Goal: Task Accomplishment & Management: Manage account settings

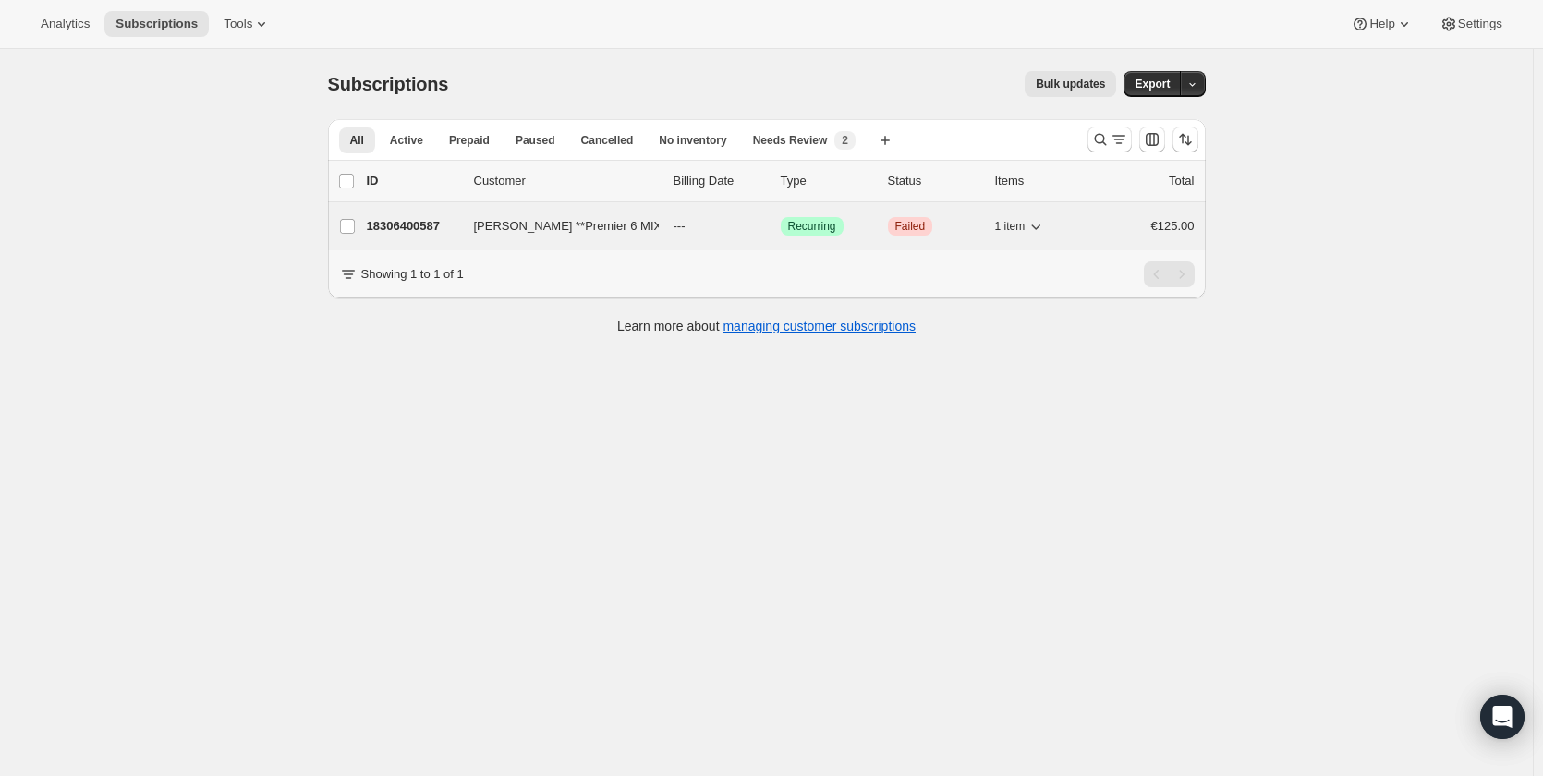
click at [435, 230] on p "18306400587" at bounding box center [413, 226] width 92 height 18
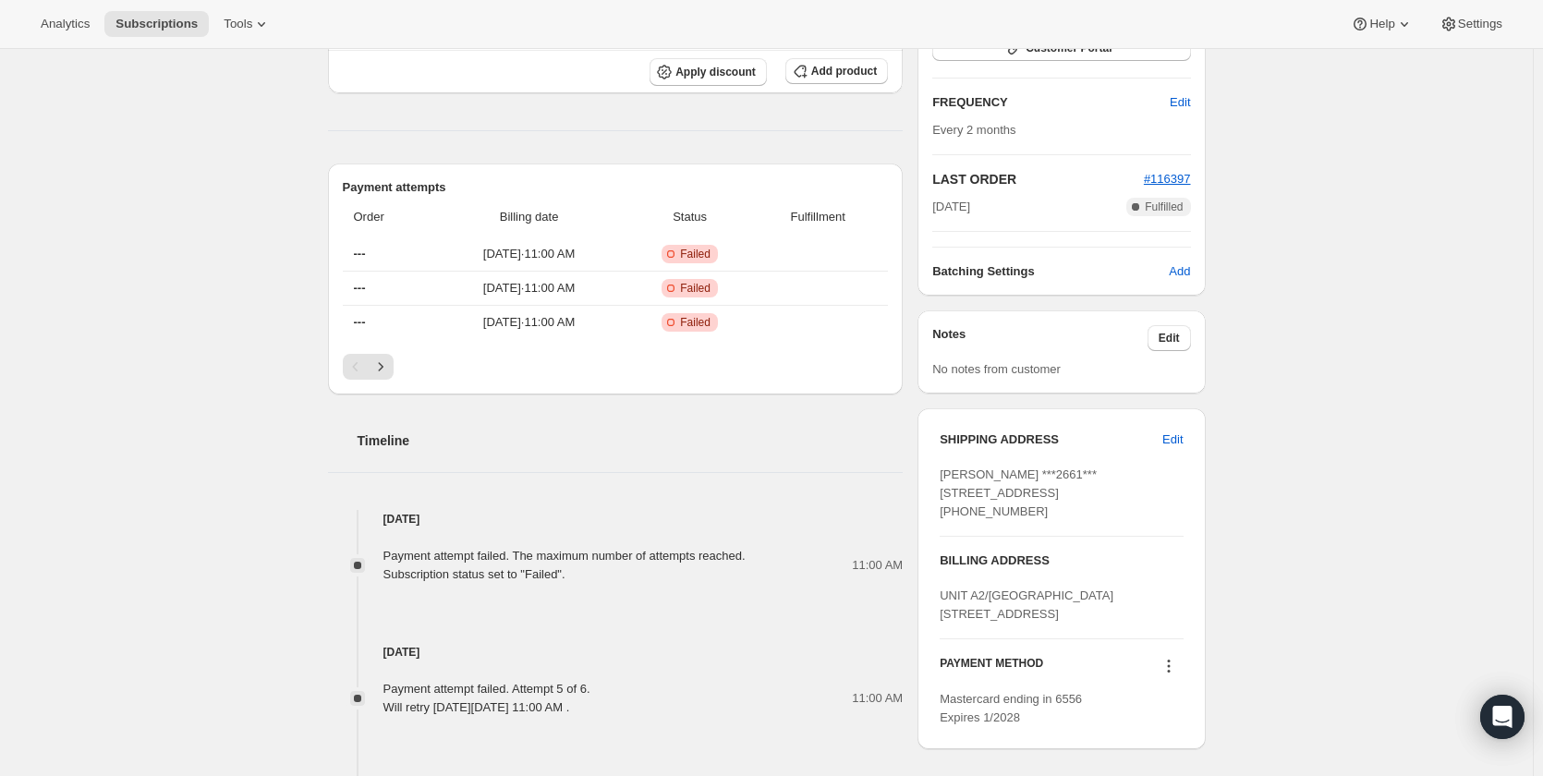
scroll to position [706, 0]
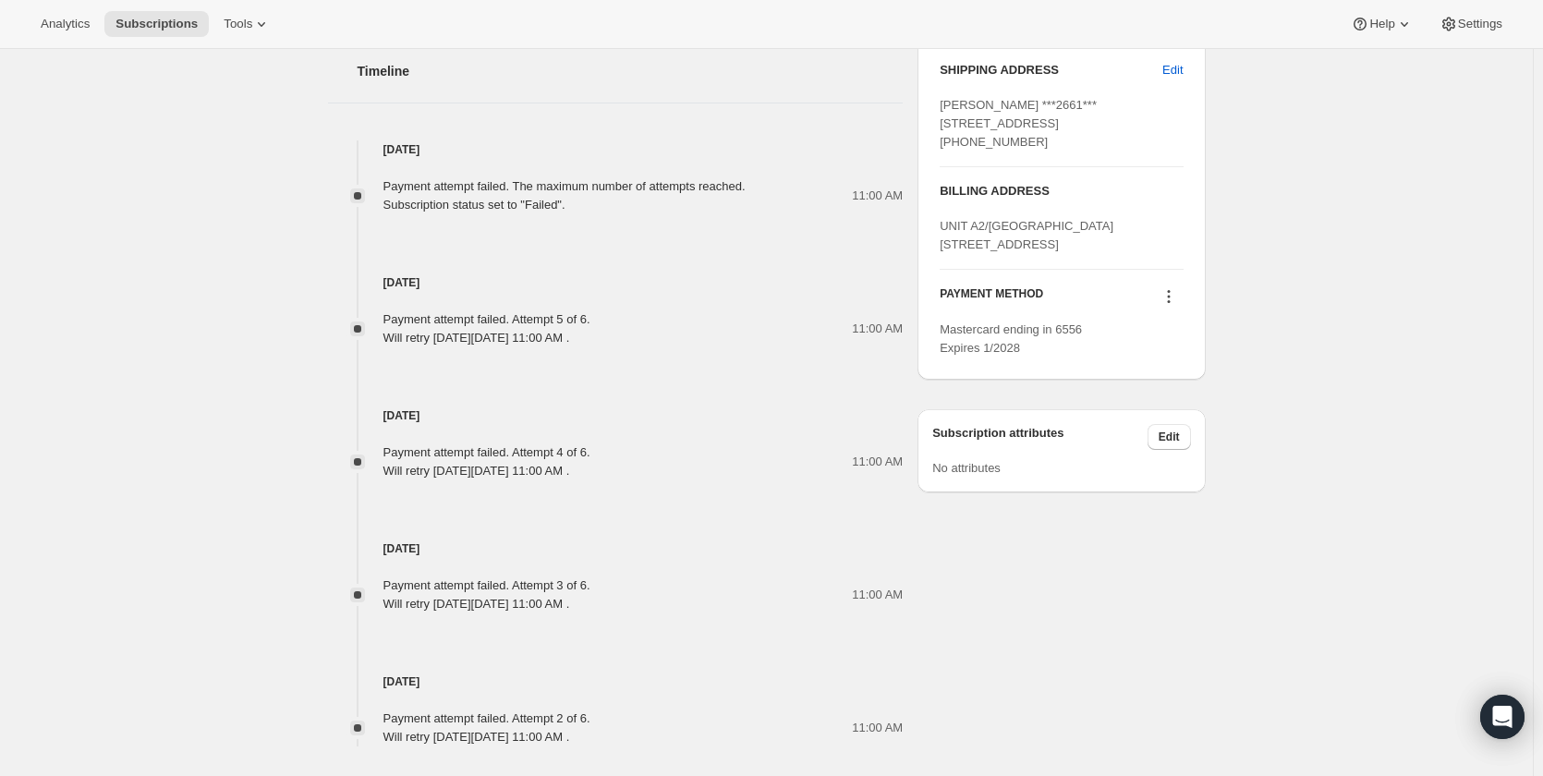
click at [1178, 306] on icon at bounding box center [1168, 296] width 18 height 18
click at [1176, 498] on span "Add credit card" at bounding box center [1148, 505] width 80 height 14
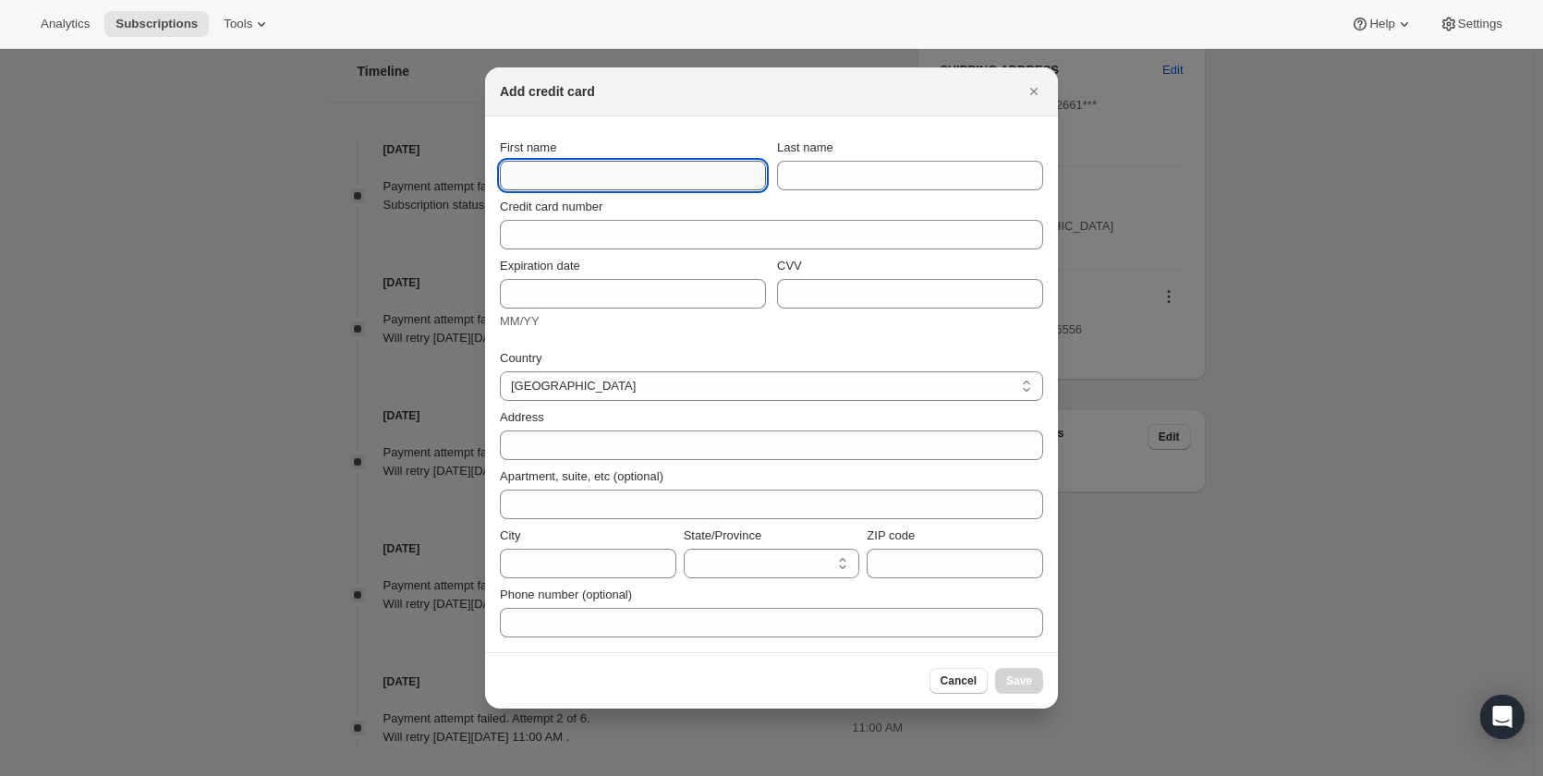
click at [601, 188] on input "First name" at bounding box center [633, 176] width 266 height 30
type input "[PERSON_NAME]"
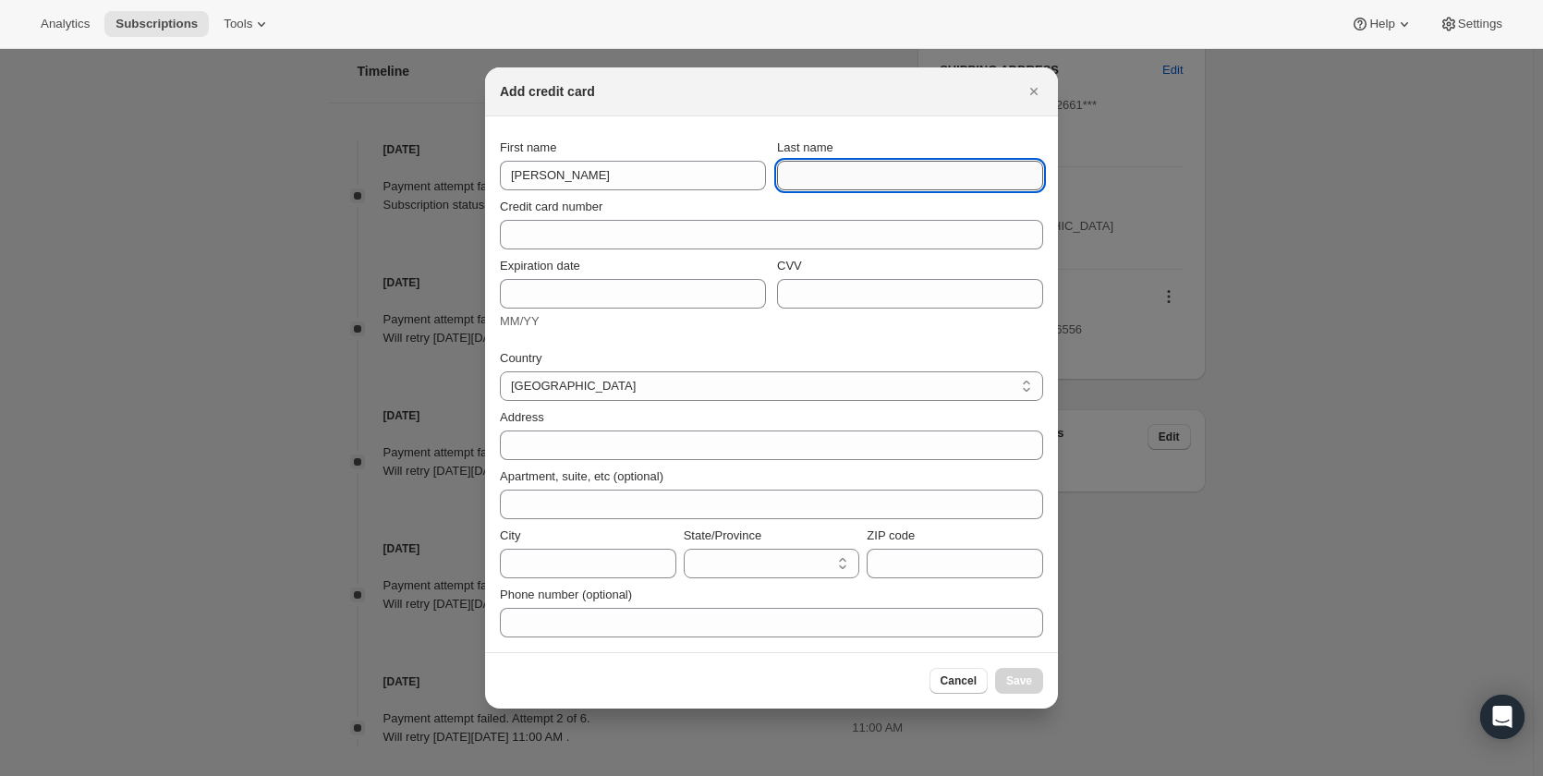
click at [955, 174] on input "Last name" at bounding box center [910, 176] width 266 height 30
type input "[PERSON_NAME]"
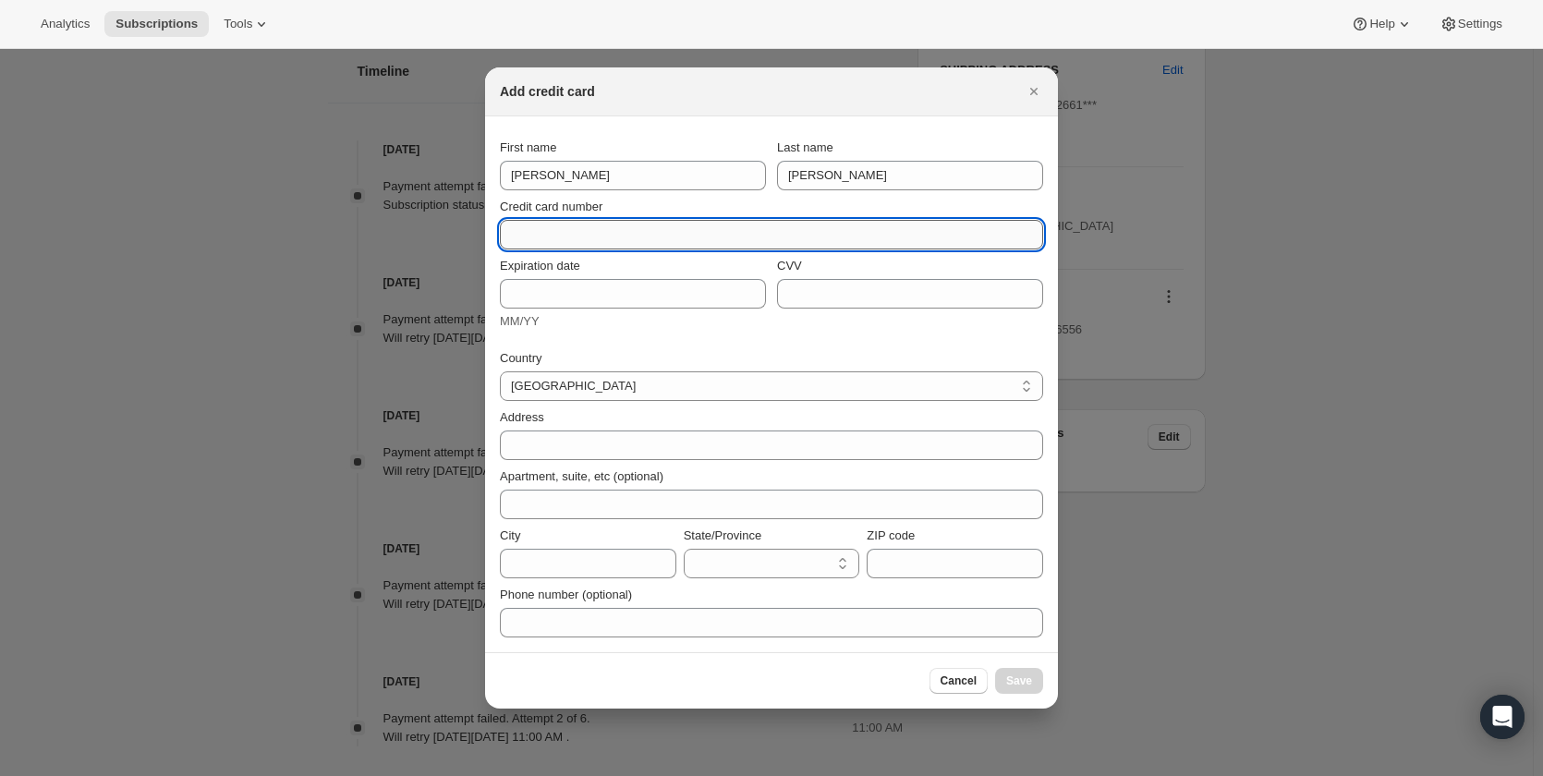
click at [519, 238] on input "Credit card number" at bounding box center [764, 235] width 528 height 30
type input "4"
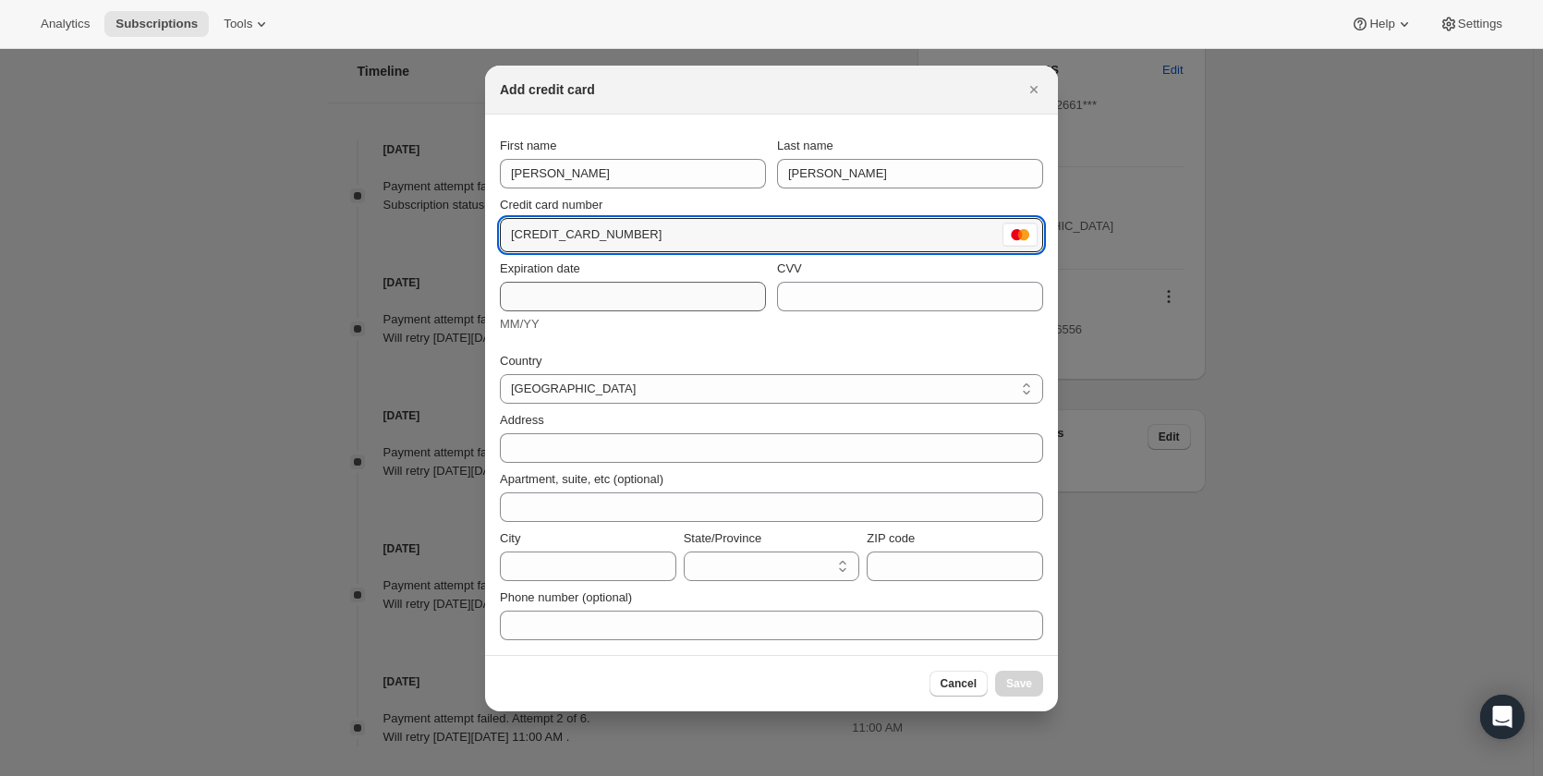
type input "[CREDIT_CARD_NUMBER]"
click at [522, 297] on input "Expiration date" at bounding box center [633, 297] width 266 height 30
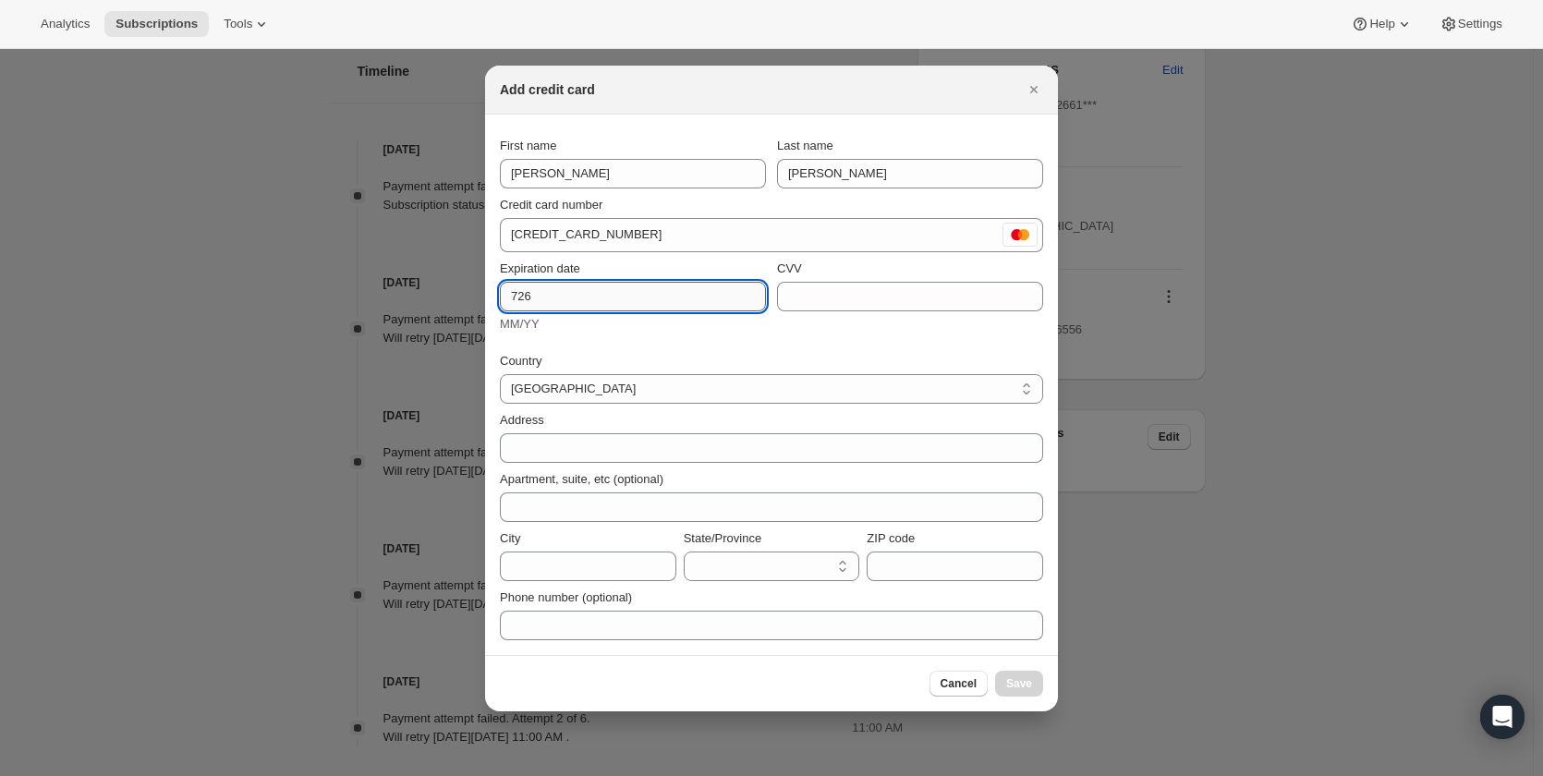
click at [514, 297] on input "726" at bounding box center [633, 297] width 266 height 30
type input "0726"
click at [849, 297] on input "CVV" at bounding box center [910, 297] width 266 height 30
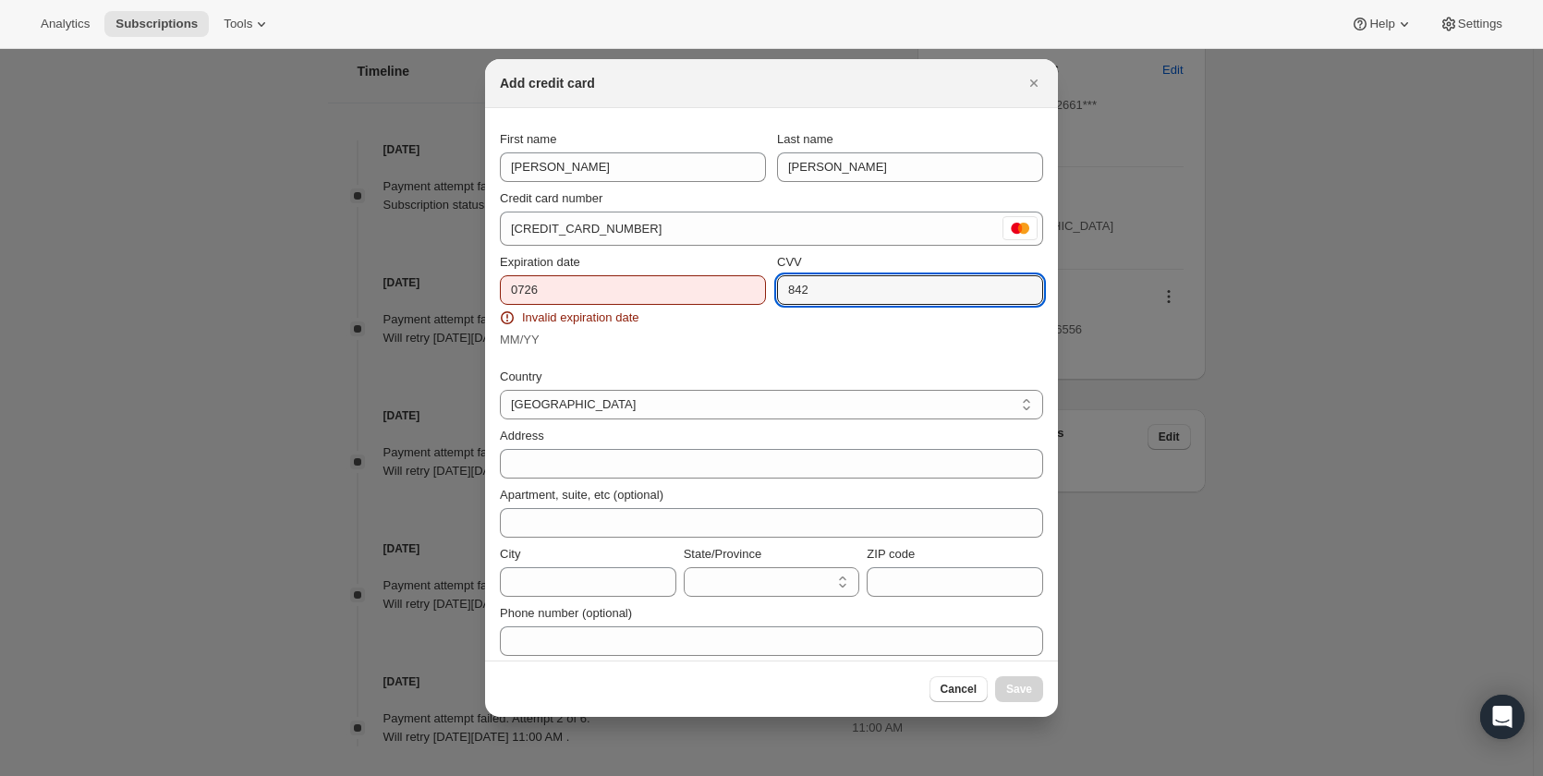
type input "842"
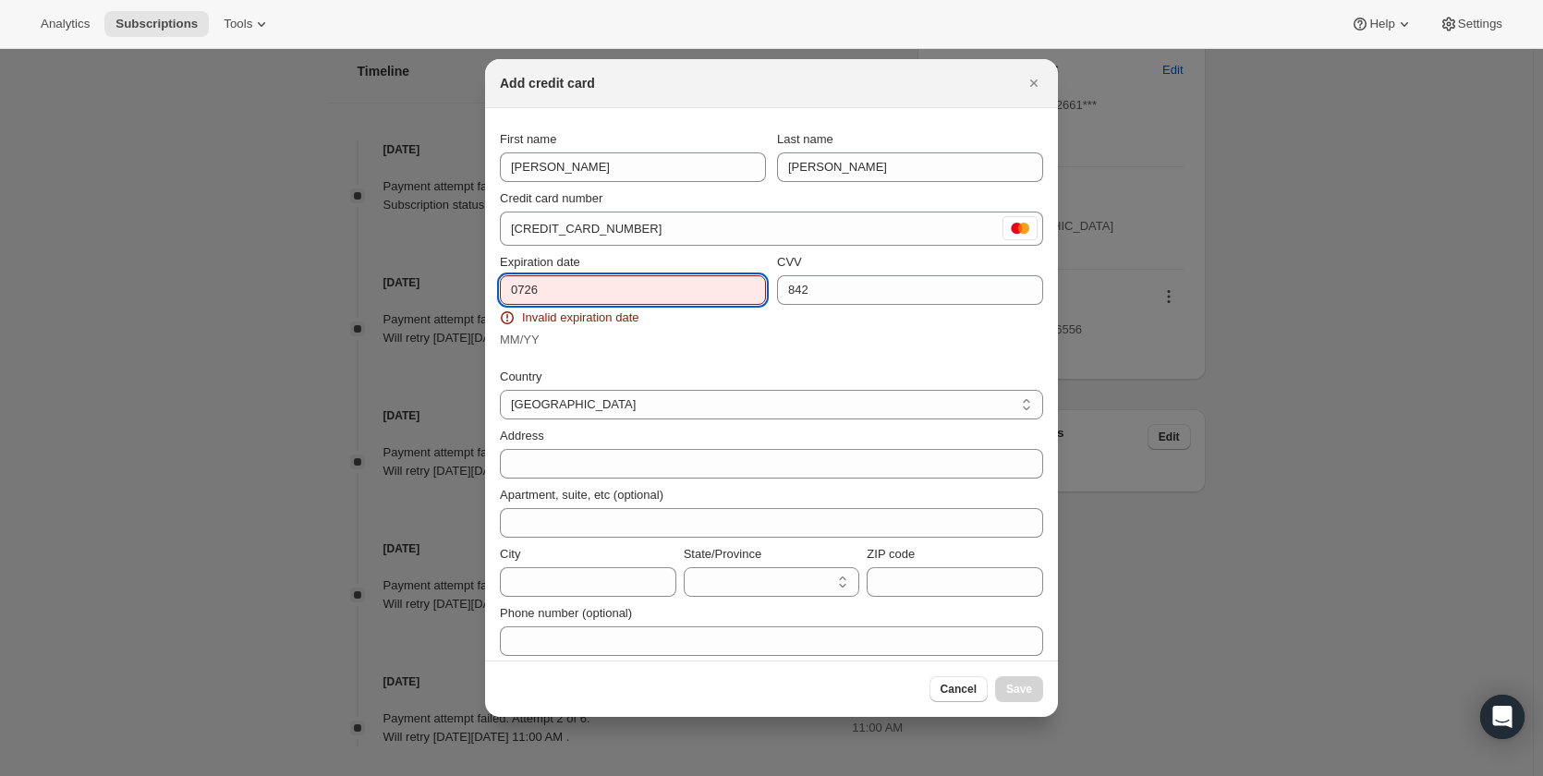
click at [574, 287] on input "0726" at bounding box center [633, 290] width 266 height 30
click at [529, 293] on input "0726" at bounding box center [633, 290] width 266 height 30
click at [522, 290] on input "0726" at bounding box center [633, 290] width 266 height 30
click at [679, 297] on input "07 26" at bounding box center [633, 290] width 266 height 30
click at [670, 300] on input "07 26" at bounding box center [633, 290] width 266 height 30
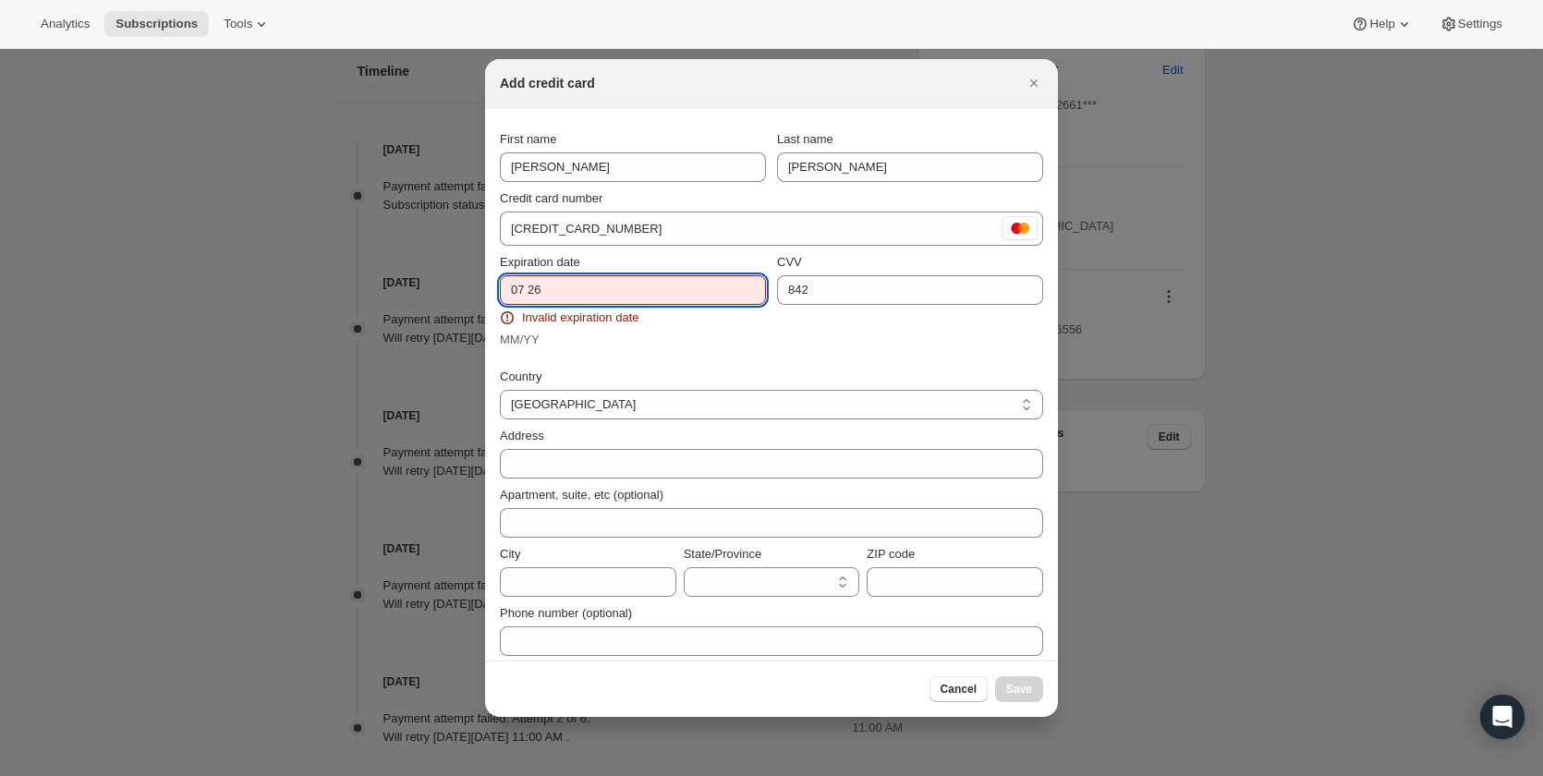
click at [677, 331] on div "MM/YY" at bounding box center [633, 340] width 266 height 18
click at [531, 295] on input "07 26" at bounding box center [633, 290] width 266 height 30
click at [529, 294] on input "07 26" at bounding box center [633, 290] width 266 height 30
click at [544, 293] on input "0726" at bounding box center [633, 290] width 266 height 30
click at [573, 289] on input "0726" at bounding box center [633, 290] width 266 height 30
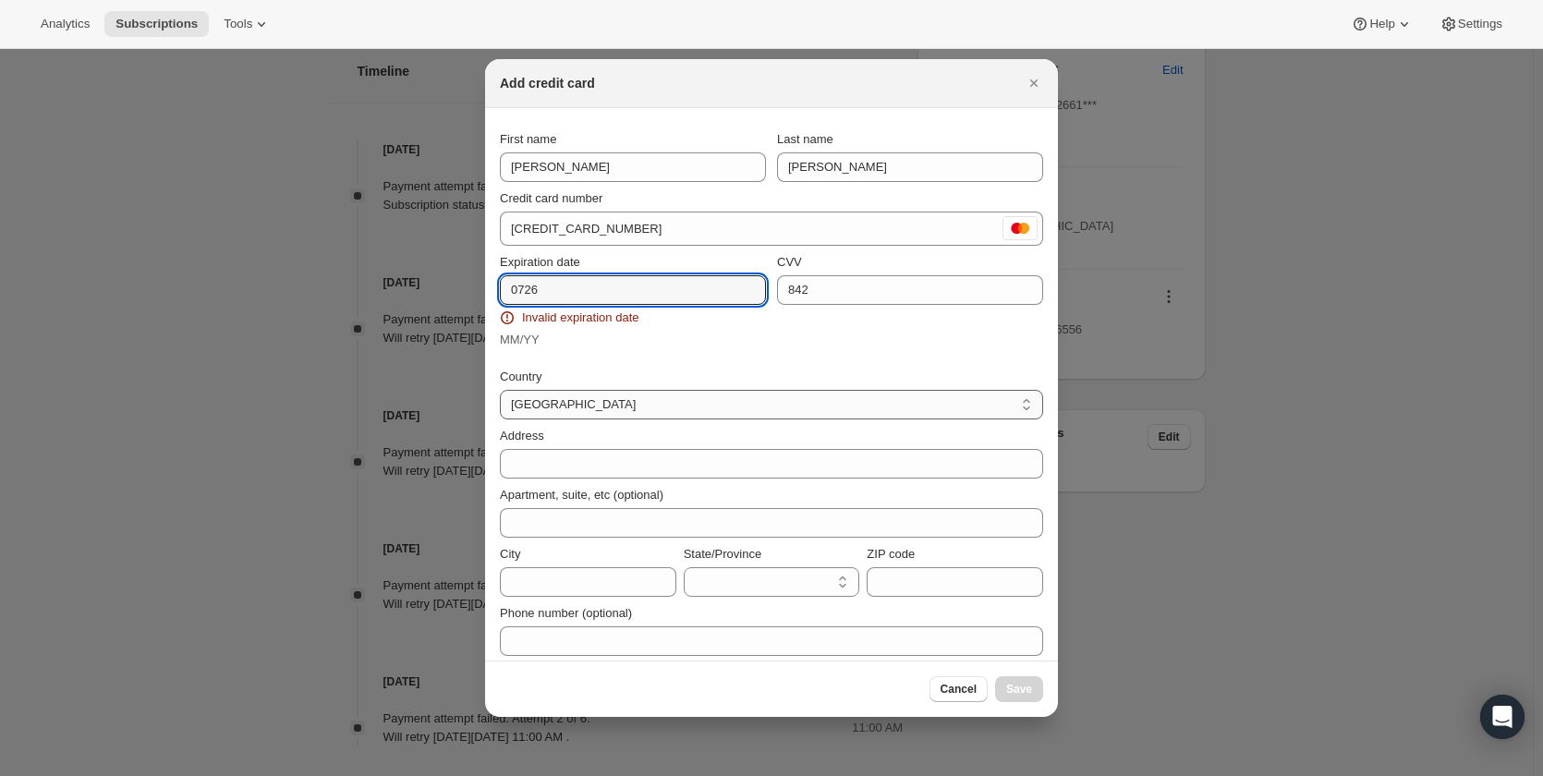
type input "0726"
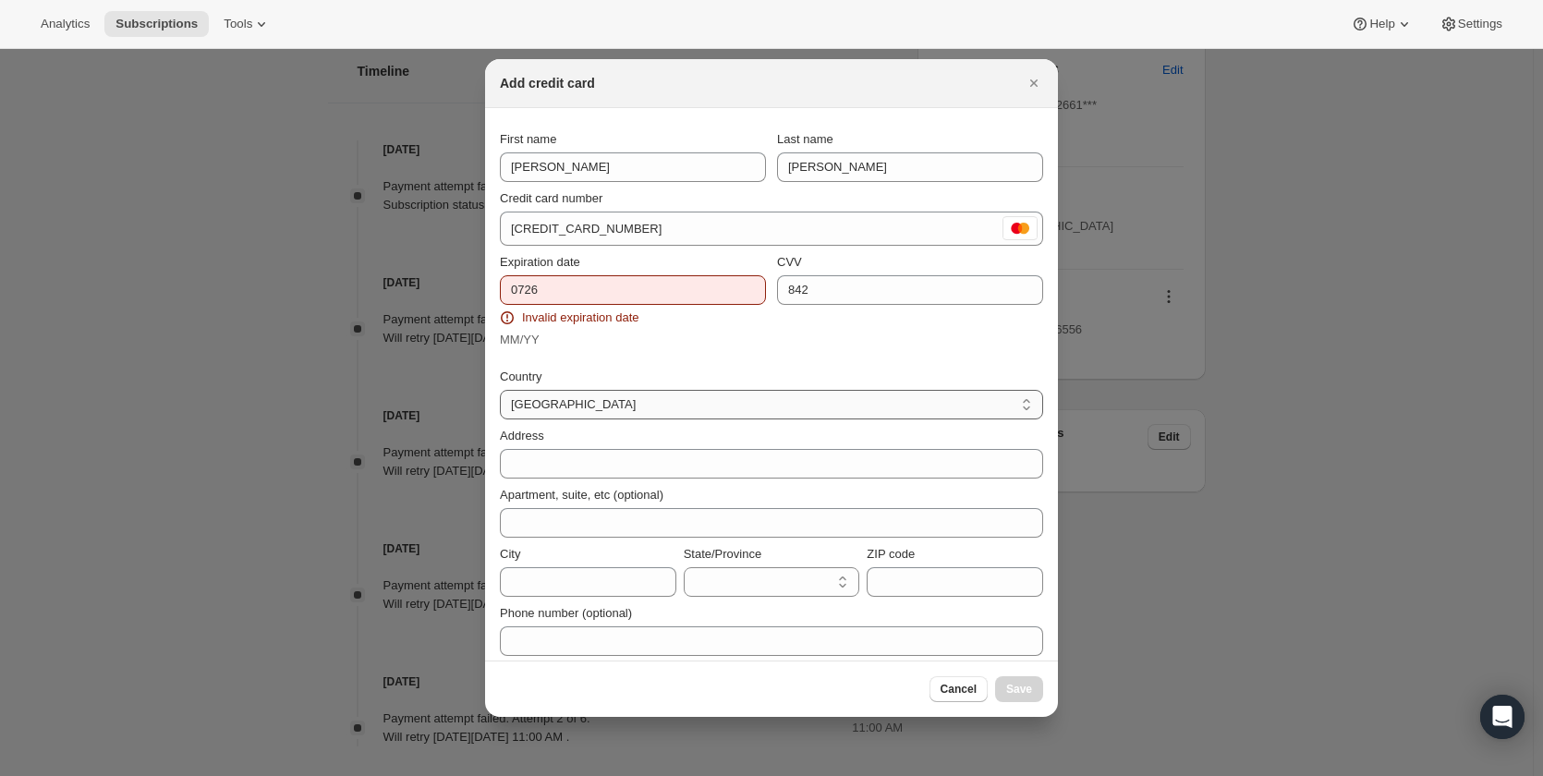
drag, startPoint x: 590, startPoint y: 405, endPoint x: 552, endPoint y: 404, distance: 38.8
click at [552, 404] on select "[GEOGRAPHIC_DATA] [GEOGRAPHIC_DATA] [GEOGRAPHIC_DATA] [GEOGRAPHIC_DATA] [GEOGRA…" at bounding box center [771, 405] width 543 height 30
select select "IE"
click at [500, 390] on select "[GEOGRAPHIC_DATA] [GEOGRAPHIC_DATA] [GEOGRAPHIC_DATA] [GEOGRAPHIC_DATA] [GEOGRA…" at bounding box center [771, 405] width 543 height 30
select select "CW"
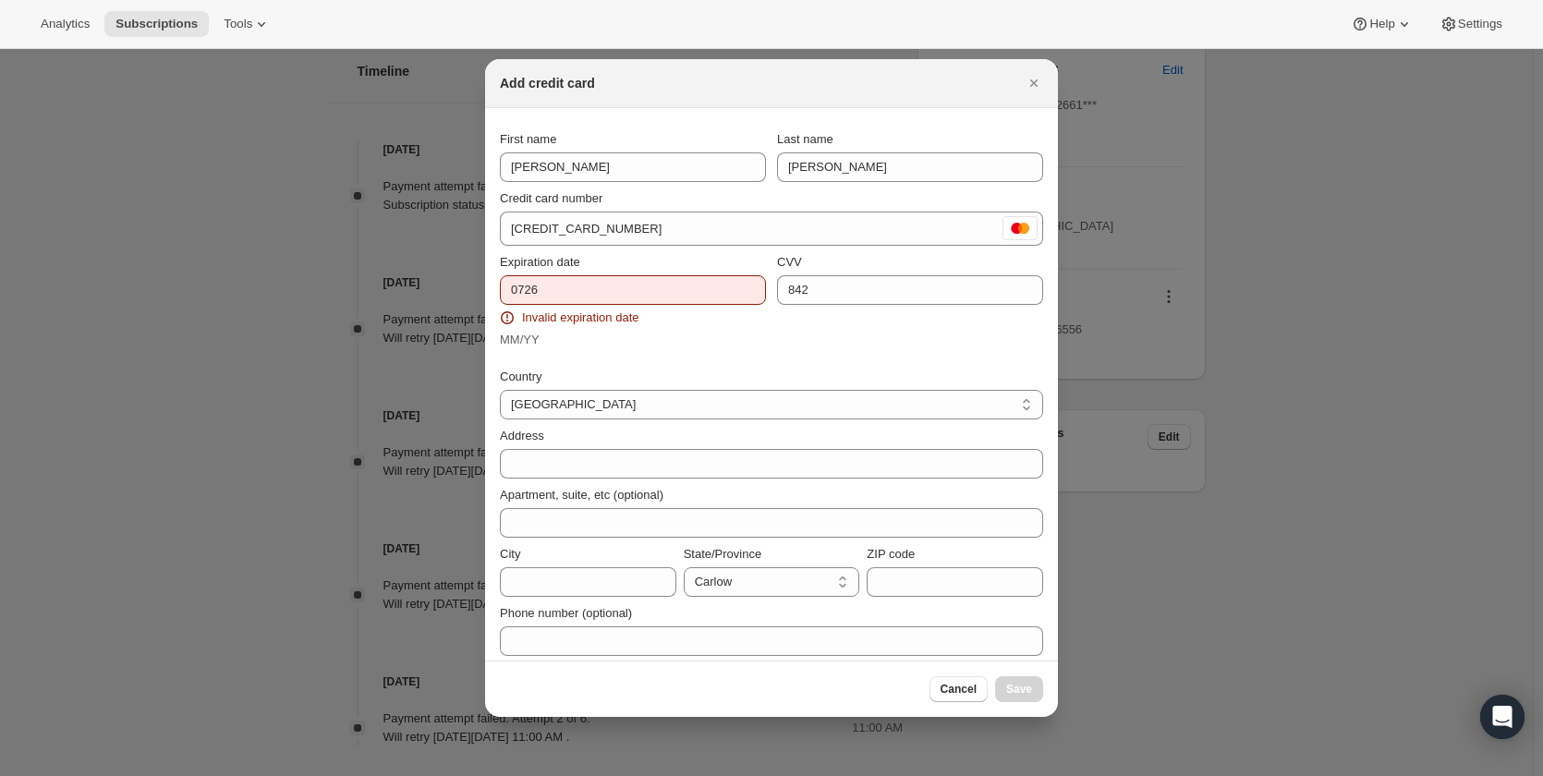
click at [680, 368] on div "Country" at bounding box center [771, 377] width 543 height 18
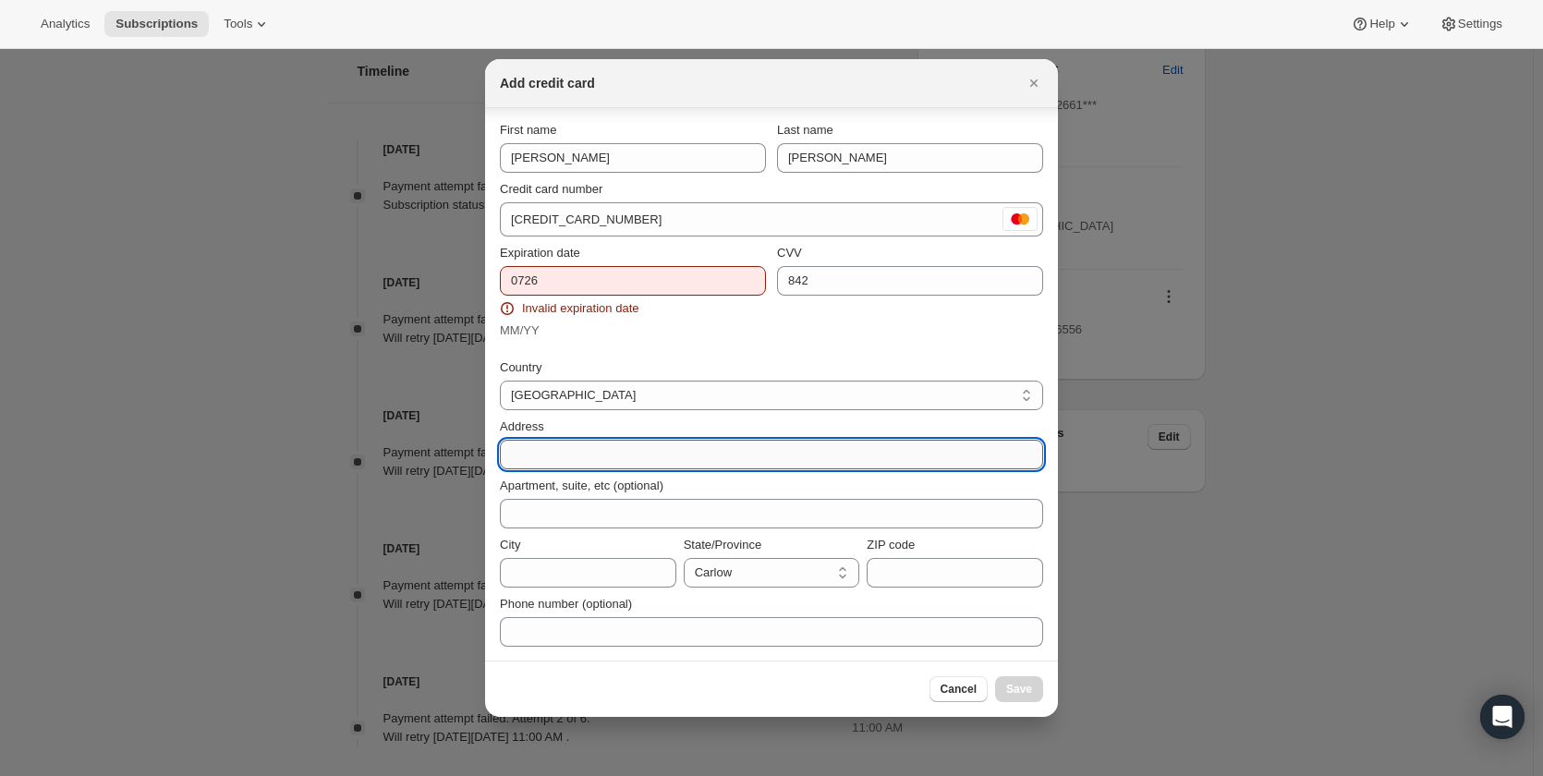
click at [582, 455] on input "Address" at bounding box center [771, 455] width 543 height 30
click at [576, 456] on input "Address" at bounding box center [771, 455] width 543 height 30
click at [578, 394] on select "[GEOGRAPHIC_DATA] [GEOGRAPHIC_DATA] [GEOGRAPHIC_DATA] [GEOGRAPHIC_DATA] [GEOGRA…" at bounding box center [771, 396] width 543 height 30
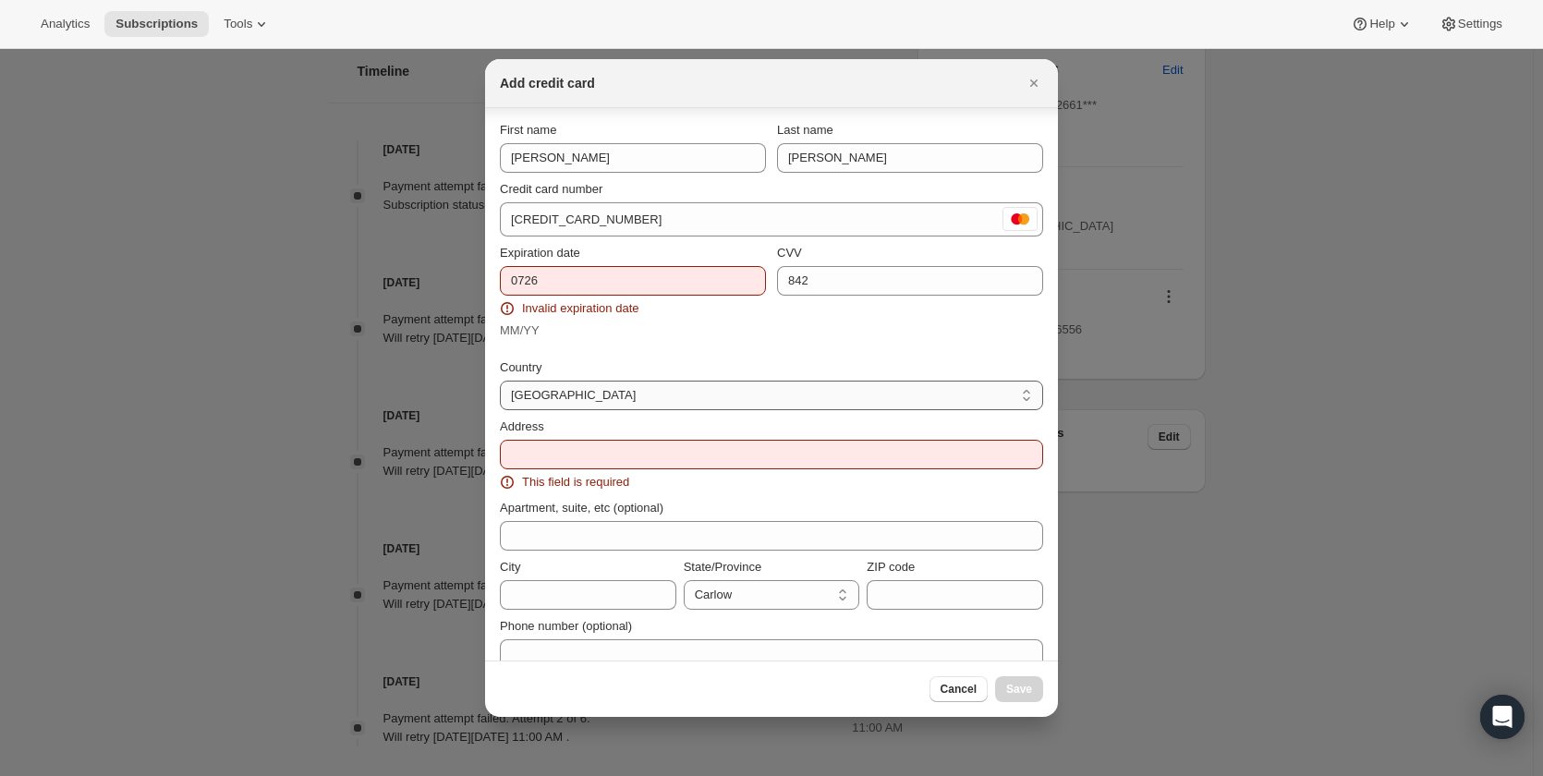
click at [580, 400] on select "[GEOGRAPHIC_DATA] [GEOGRAPHIC_DATA] [GEOGRAPHIC_DATA] [GEOGRAPHIC_DATA] [GEOGRA…" at bounding box center [771, 396] width 543 height 30
click at [563, 282] on input "0726" at bounding box center [633, 281] width 266 height 30
click at [583, 279] on input "0726" at bounding box center [633, 281] width 266 height 30
type input "0"
type input "0726"
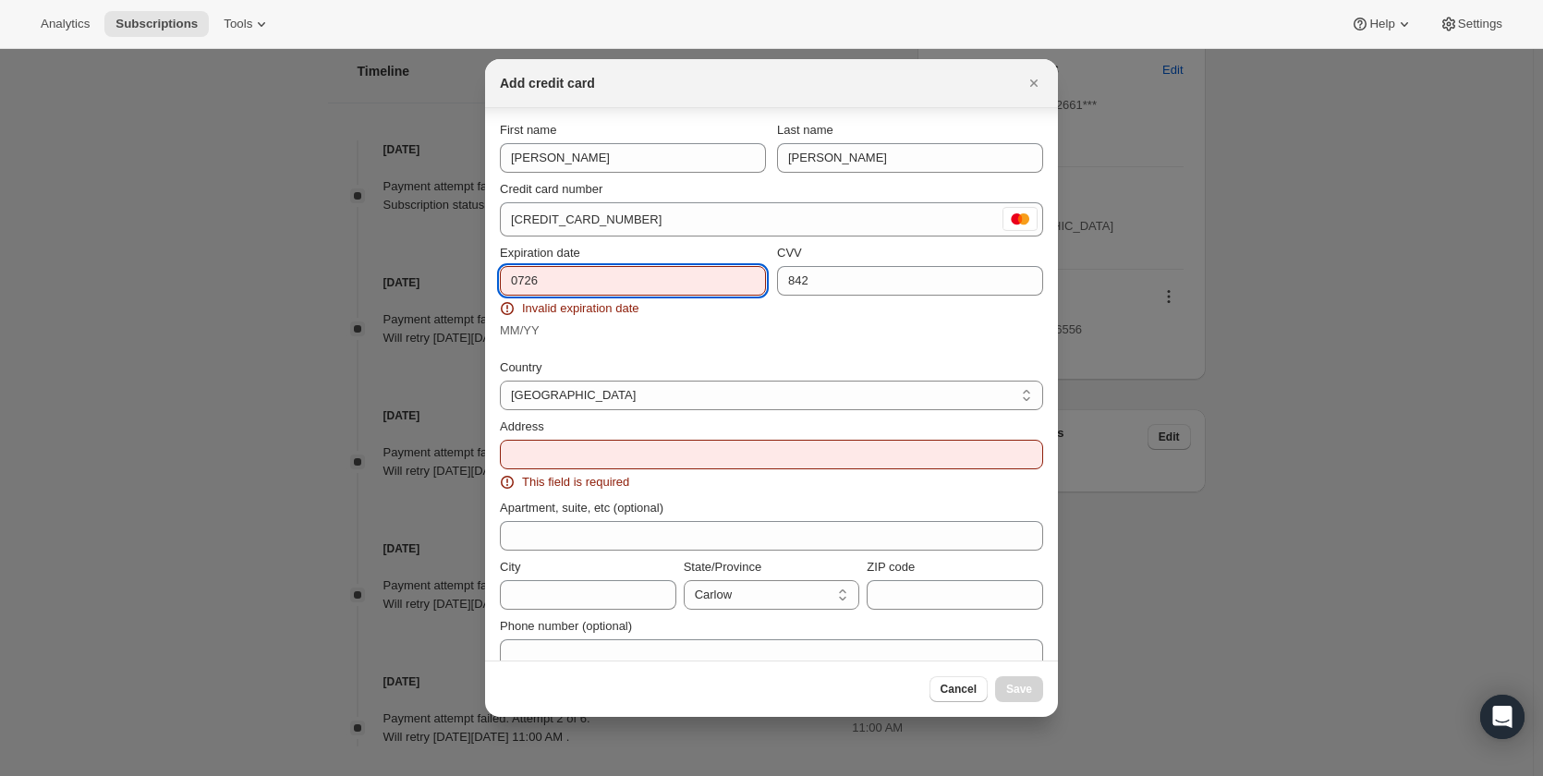
click at [623, 333] on div "MM/YY" at bounding box center [633, 330] width 266 height 18
click at [607, 279] on input "0726" at bounding box center [633, 281] width 266 height 30
click at [623, 332] on div "MM/YY" at bounding box center [633, 330] width 266 height 18
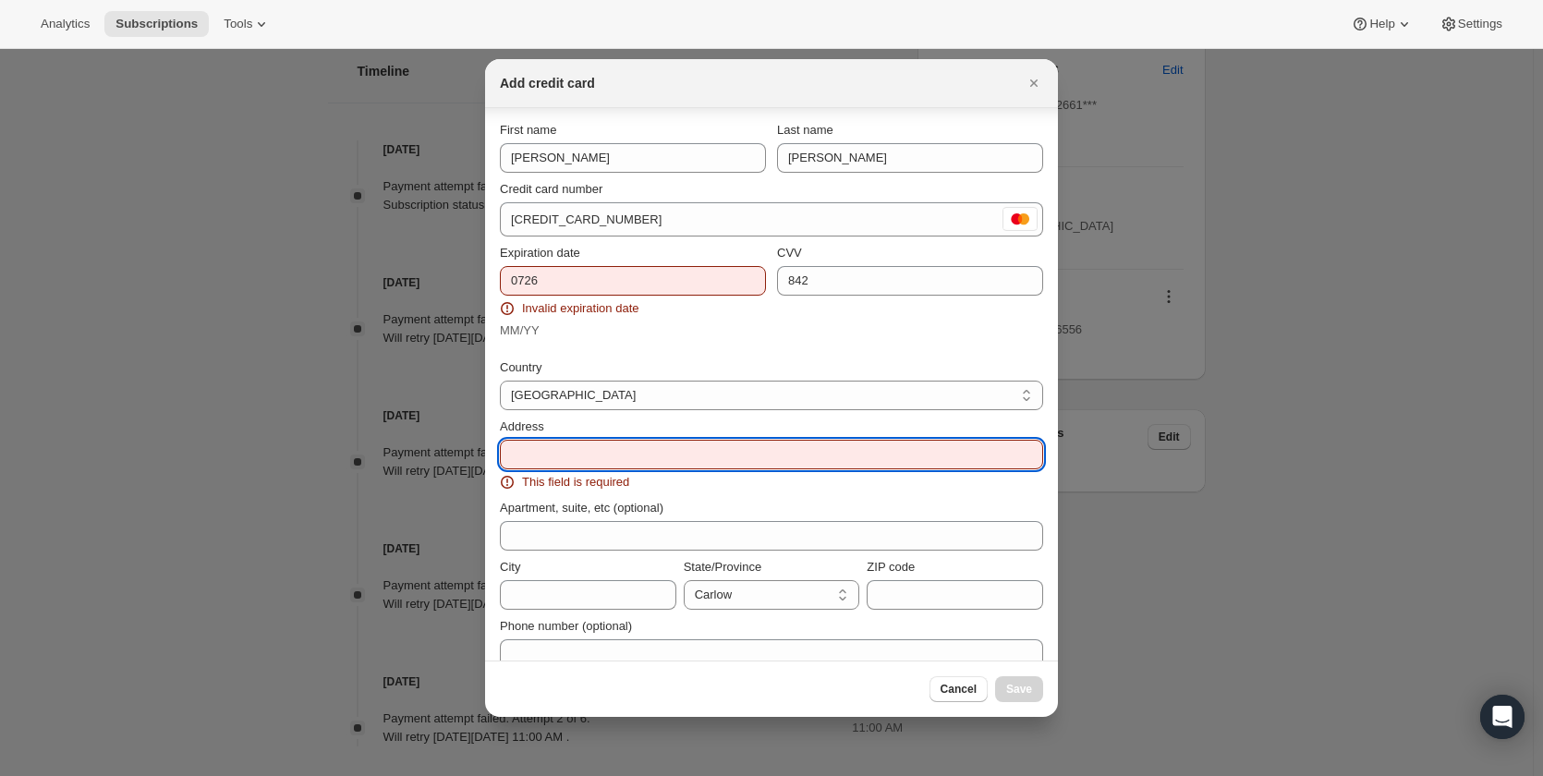
click at [606, 451] on input "Address" at bounding box center [771, 455] width 543 height 30
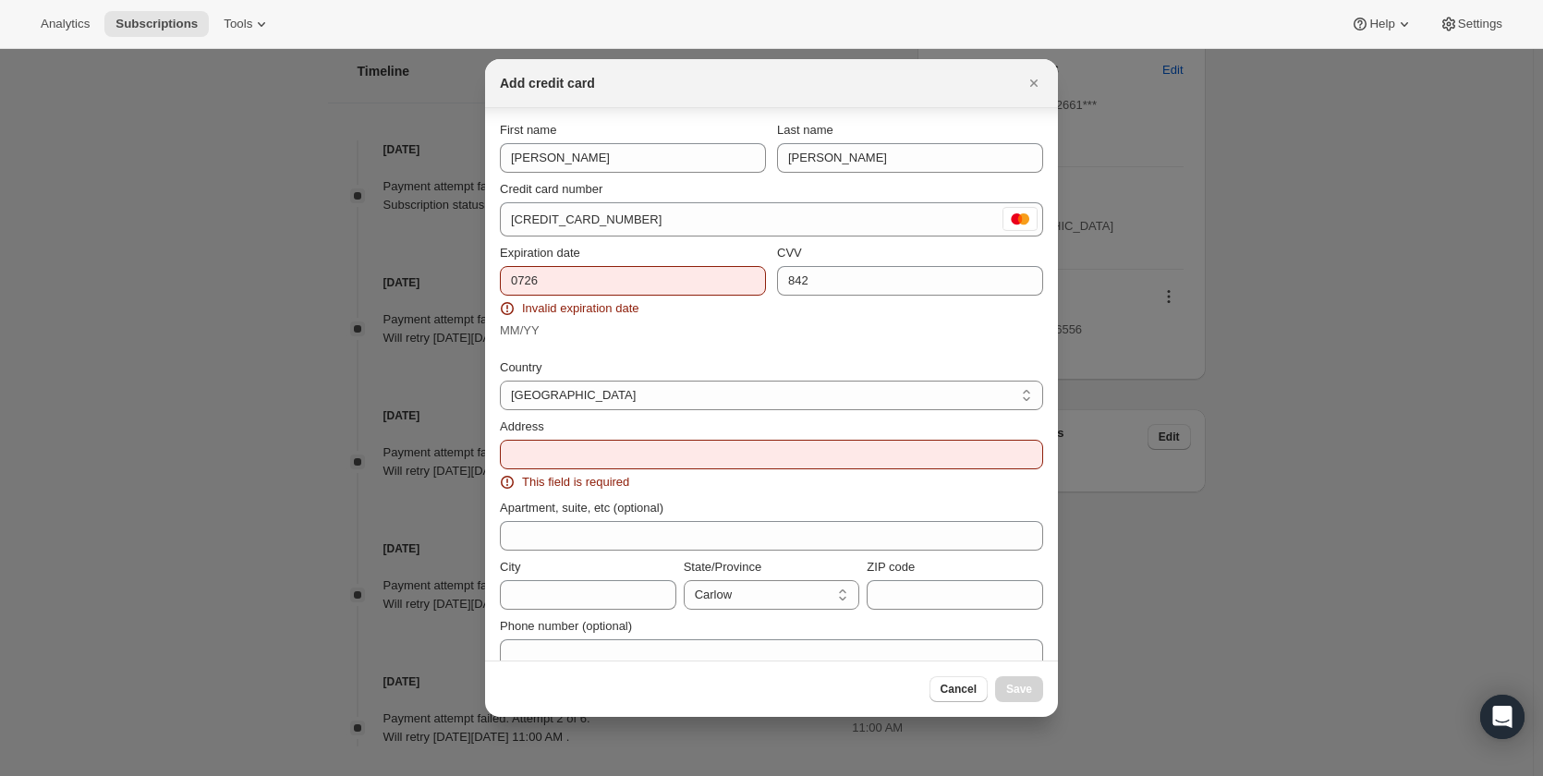
drag, startPoint x: 794, startPoint y: 88, endPoint x: 690, endPoint y: 78, distance: 104.9
click at [690, 78] on div "Add credit card" at bounding box center [755, 83] width 510 height 18
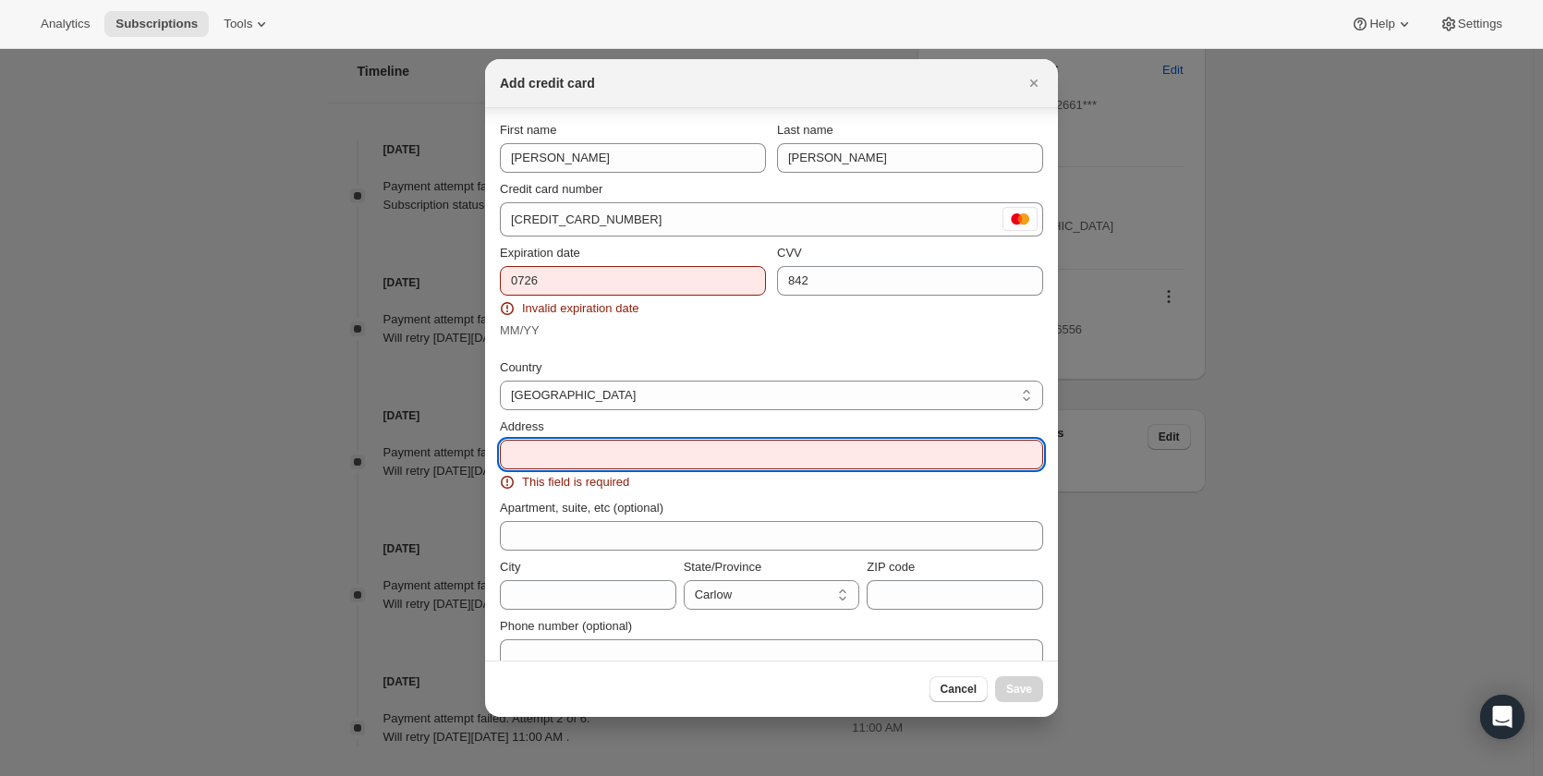
click at [524, 460] on input "Address" at bounding box center [771, 455] width 543 height 30
paste input "UNIT A2/[GEOGRAPHIC_DATA] [GEOGRAPHIC_DATA][STREET_ADDRESS]"
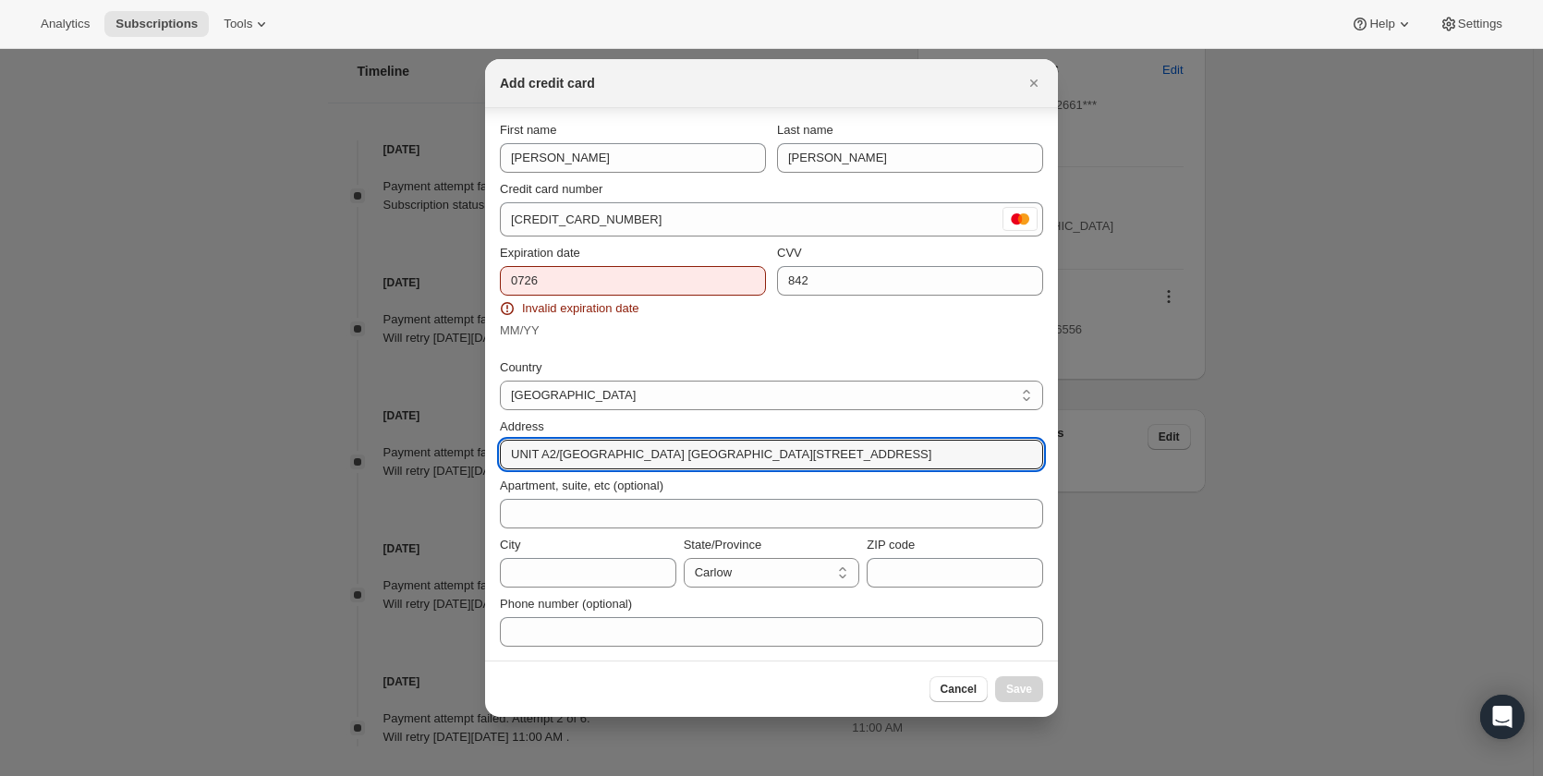
scroll to position [0, 67]
type input "UNIT A2/[GEOGRAPHIC_DATA] [GEOGRAPHIC_DATA][STREET_ADDRESS]"
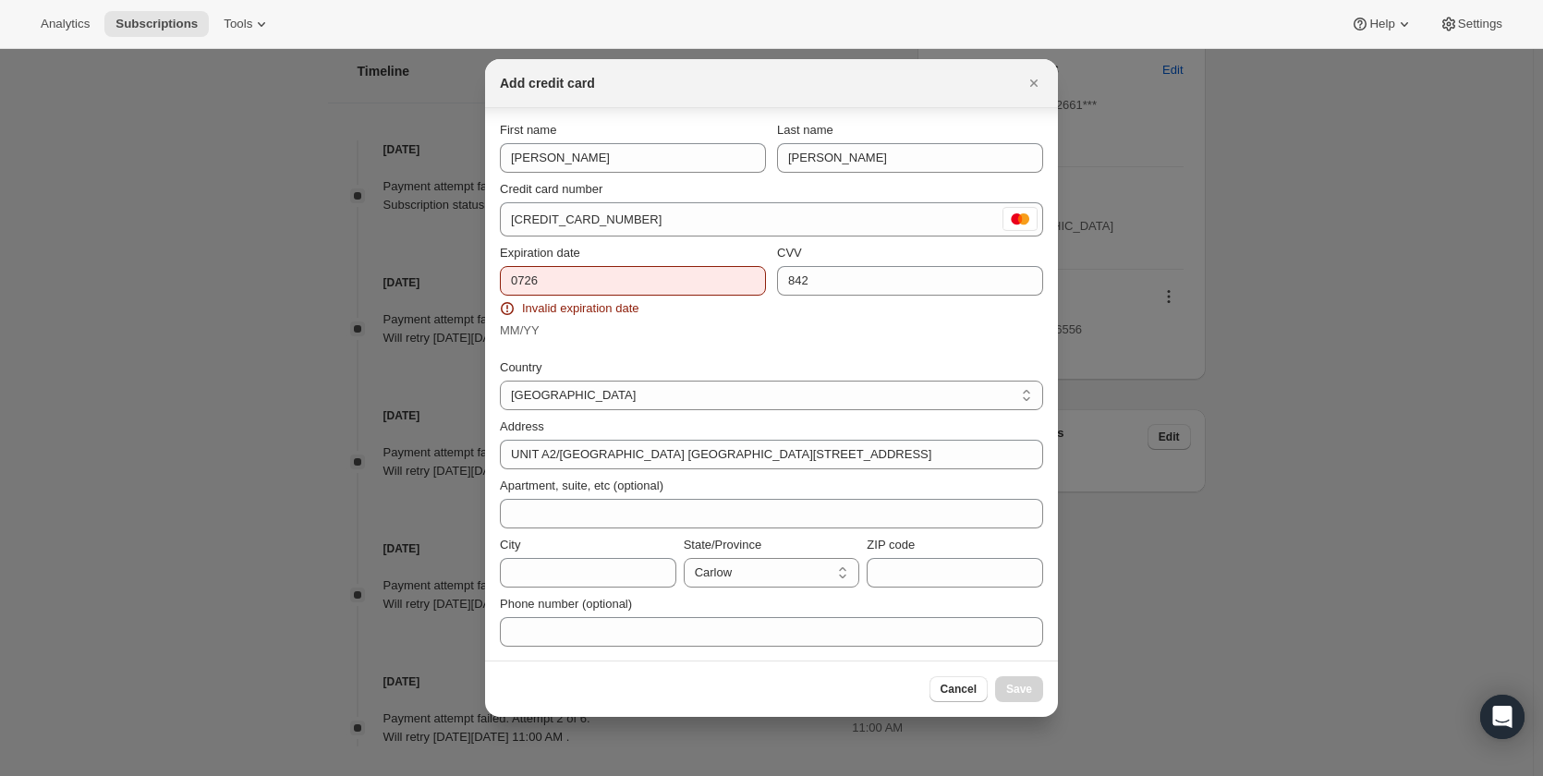
scroll to position [0, 0]
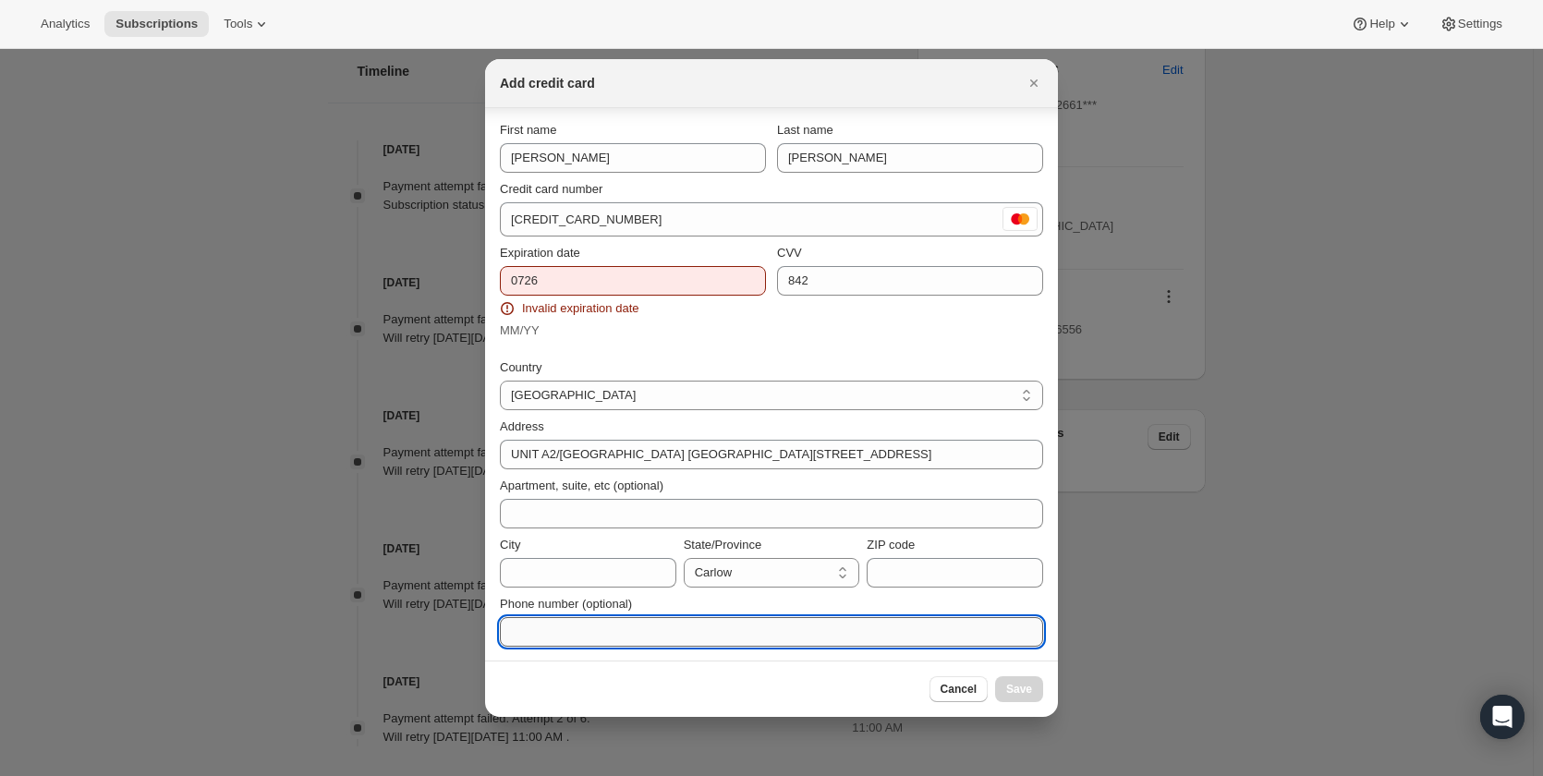
click at [591, 630] on input "Phone number (optional)" at bounding box center [771, 632] width 543 height 30
paste input "[PHONE_NUMBER]"
type input "[PHONE_NUMBER]"
click at [702, 275] on input "0726" at bounding box center [633, 281] width 266 height 30
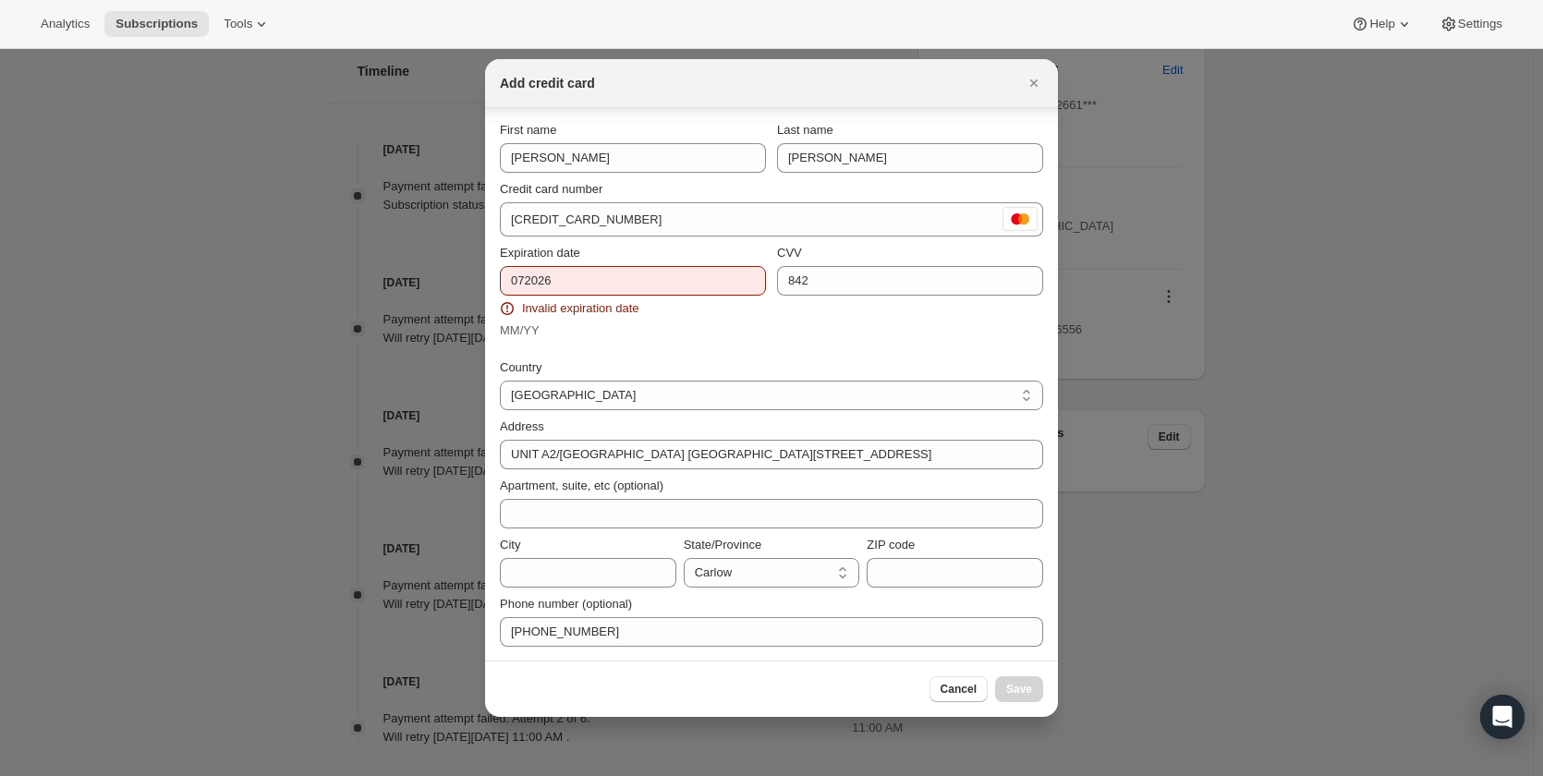
click at [689, 352] on div "Country [GEOGRAPHIC_DATA] [GEOGRAPHIC_DATA] [GEOGRAPHIC_DATA] [GEOGRAPHIC_DATA]…" at bounding box center [771, 496] width 543 height 299
click at [586, 285] on input "072026" at bounding box center [633, 281] width 266 height 30
type input "0"
click at [628, 314] on span "Invalid expiration date" at bounding box center [580, 308] width 116 height 18
click at [511, 283] on input "726" at bounding box center [633, 281] width 266 height 30
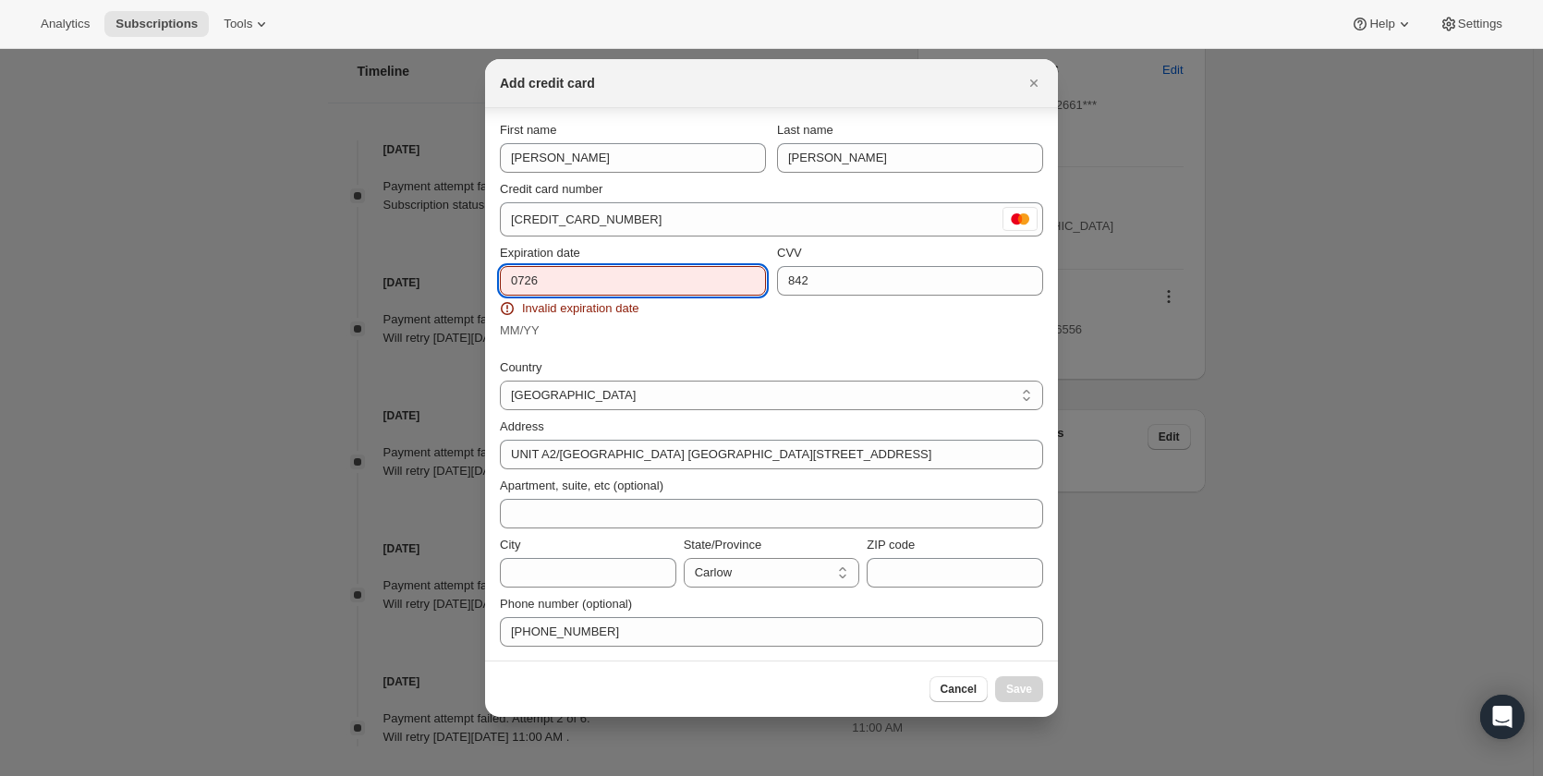
click at [567, 278] on input "0726" at bounding box center [633, 281] width 266 height 30
type input "0726"
click at [1029, 695] on div "Cancel Save" at bounding box center [986, 689] width 114 height 26
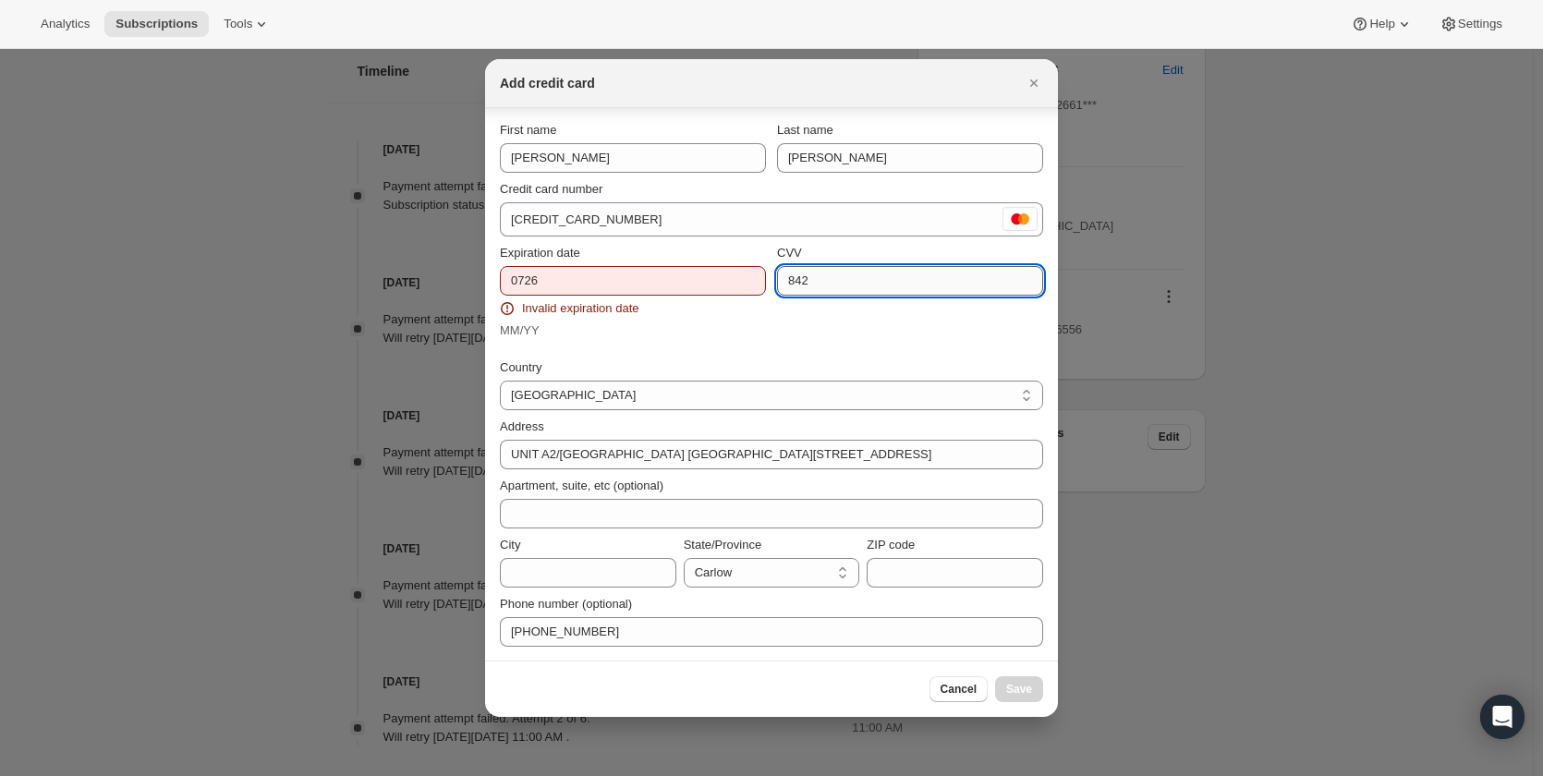
click at [973, 286] on input "842" at bounding box center [910, 281] width 266 height 30
click at [735, 569] on select "Carlow Cavan [GEOGRAPHIC_DATA] [GEOGRAPHIC_DATA] [GEOGRAPHIC_DATA] [GEOGRAPHIC_…" at bounding box center [772, 573] width 176 height 30
select select "D"
click at [684, 558] on select "Carlow Cavan [GEOGRAPHIC_DATA] [GEOGRAPHIC_DATA] [GEOGRAPHIC_DATA] [GEOGRAPHIC_…" at bounding box center [772, 573] width 176 height 30
click at [566, 537] on div "City" at bounding box center [588, 545] width 176 height 18
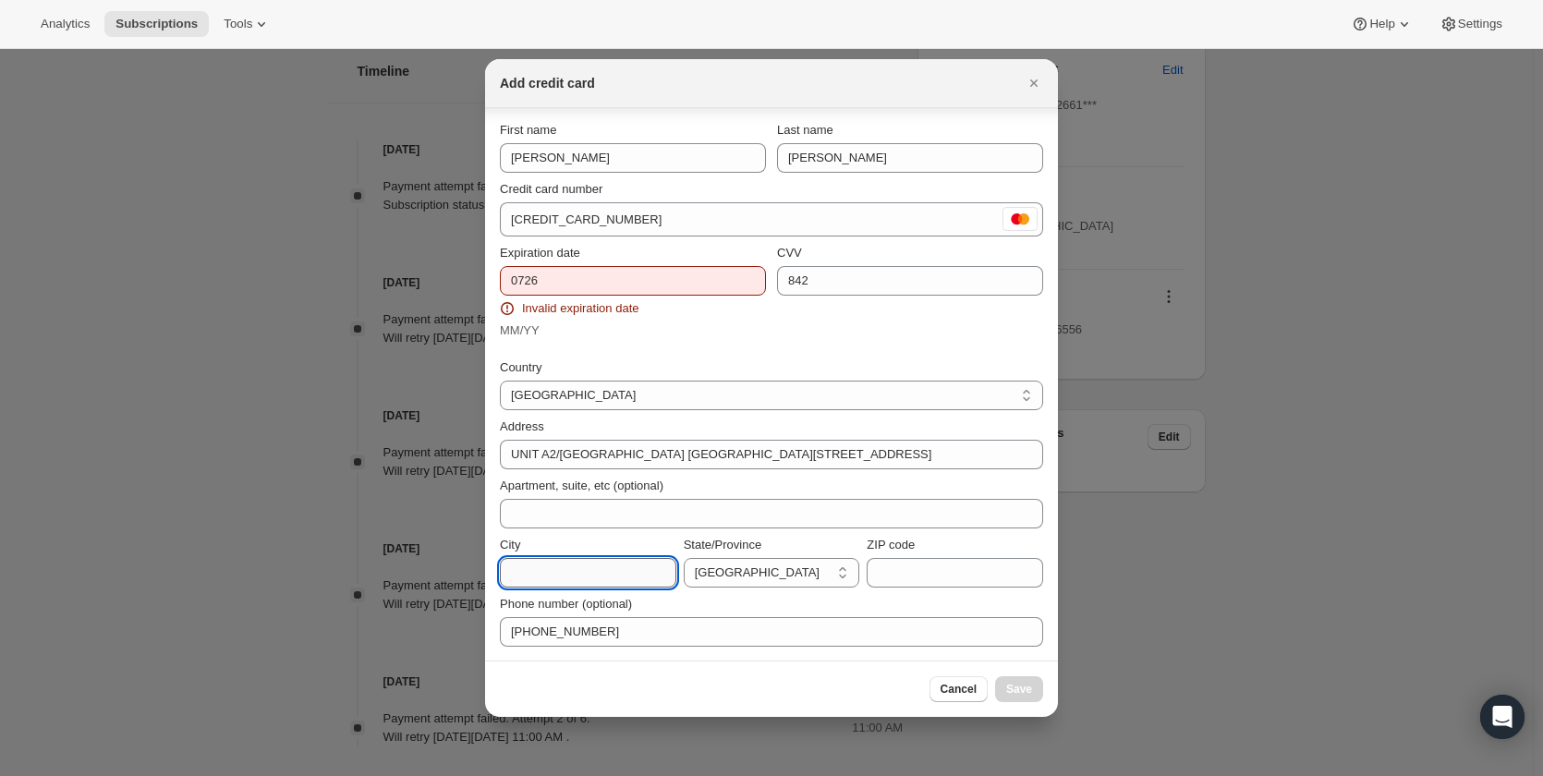
click at [544, 567] on input "City" at bounding box center [588, 573] width 176 height 30
click at [601, 529] on div "City This field is required State/Province [GEOGRAPHIC_DATA] [GEOGRAPHIC_DATA] …" at bounding box center [771, 568] width 543 height 81
click at [583, 564] on input "City" at bounding box center [588, 573] width 176 height 30
type input "[GEOGRAPHIC_DATA]"
click at [550, 546] on div "City" at bounding box center [588, 545] width 176 height 18
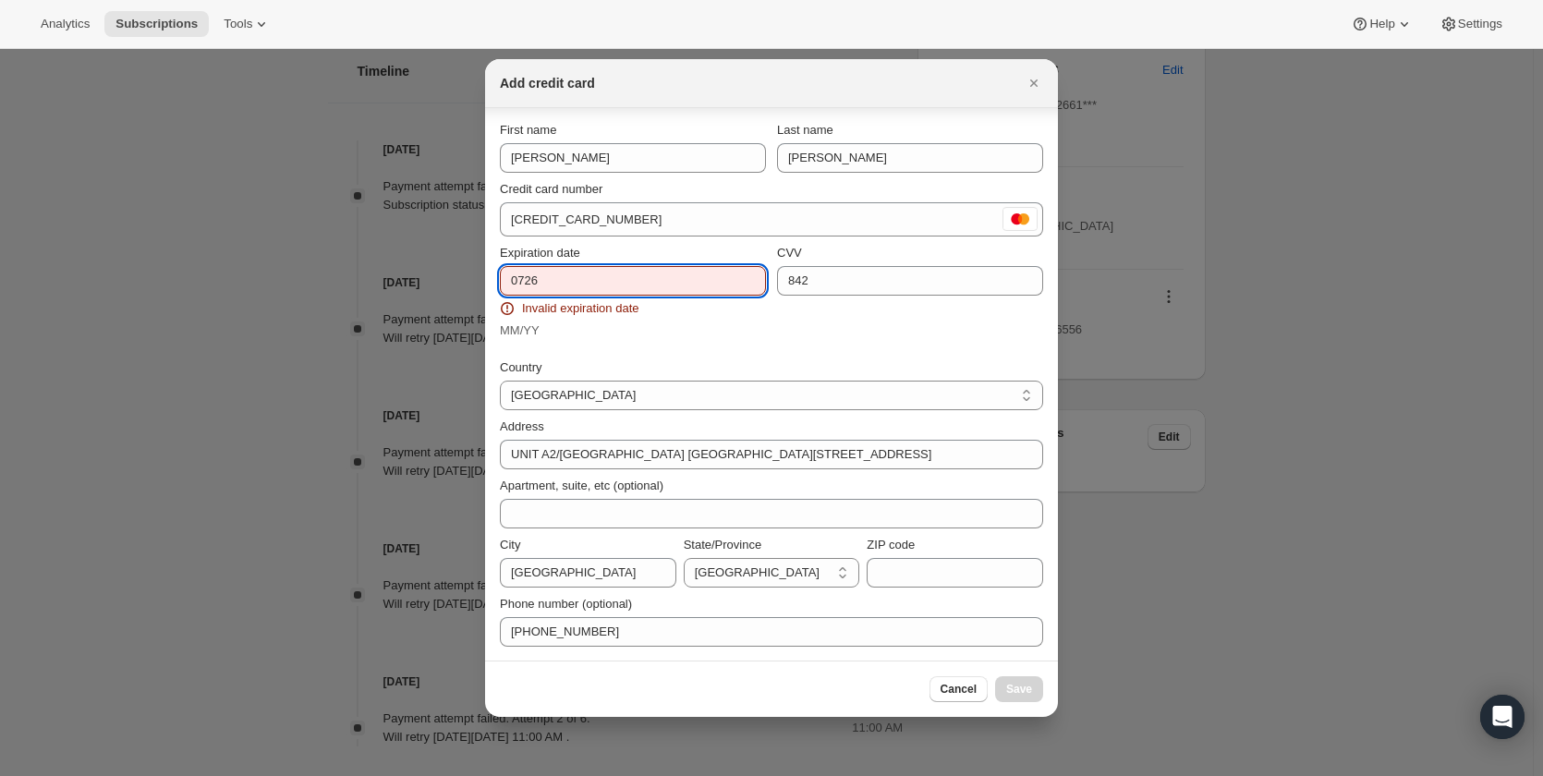
click at [542, 281] on input "0726" at bounding box center [633, 281] width 266 height 30
click at [1030, 686] on div "Cancel Save" at bounding box center [986, 689] width 114 height 26
click at [634, 280] on input "0726" at bounding box center [633, 281] width 266 height 30
click at [540, 284] on input "0726" at bounding box center [633, 281] width 266 height 30
click at [754, 386] on select "[GEOGRAPHIC_DATA] [GEOGRAPHIC_DATA] [GEOGRAPHIC_DATA] [GEOGRAPHIC_DATA] [GEOGRA…" at bounding box center [771, 396] width 543 height 30
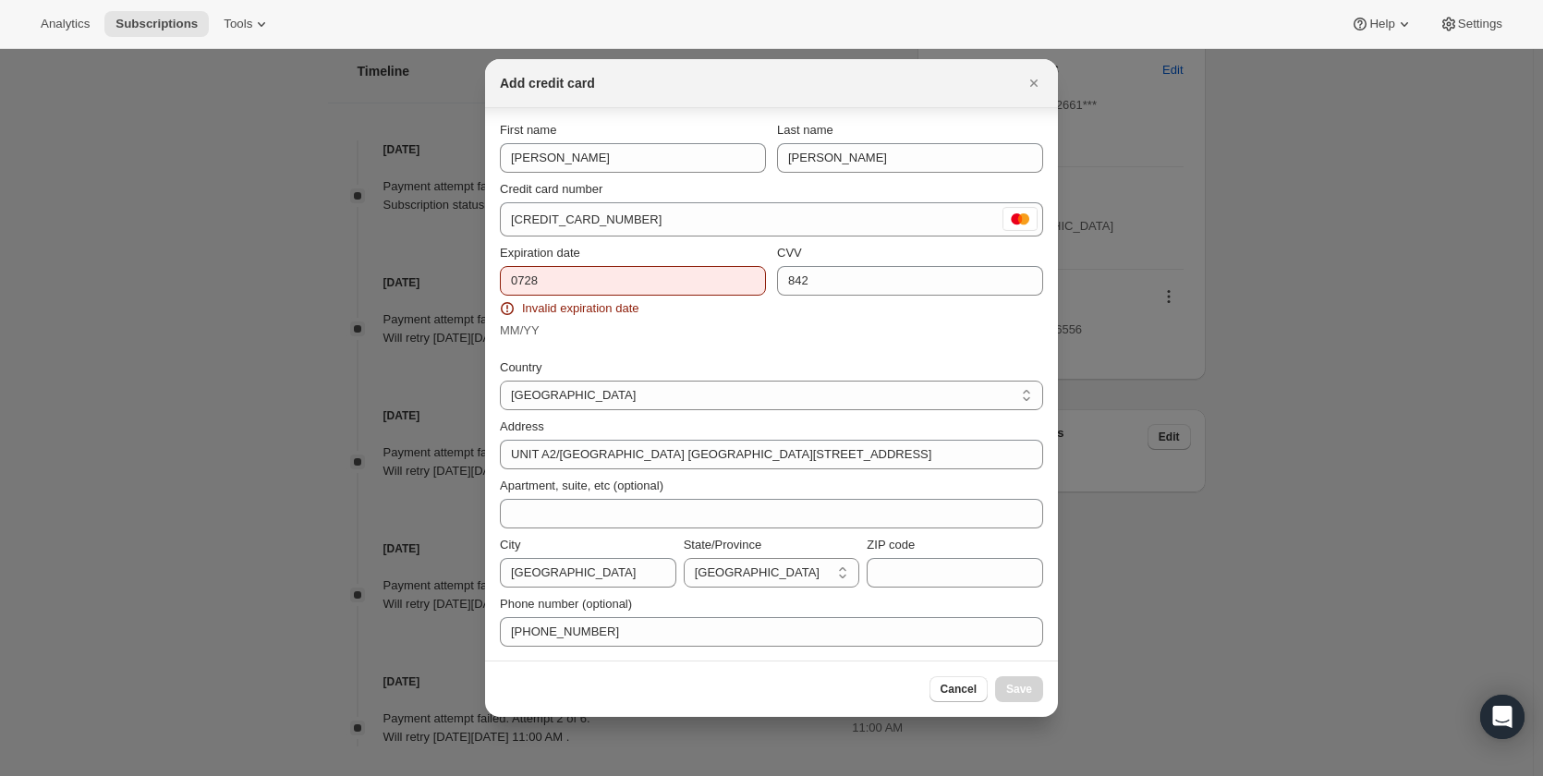
click at [737, 429] on div "Address" at bounding box center [771, 427] width 543 height 18
click at [606, 285] on input "0728" at bounding box center [633, 281] width 266 height 30
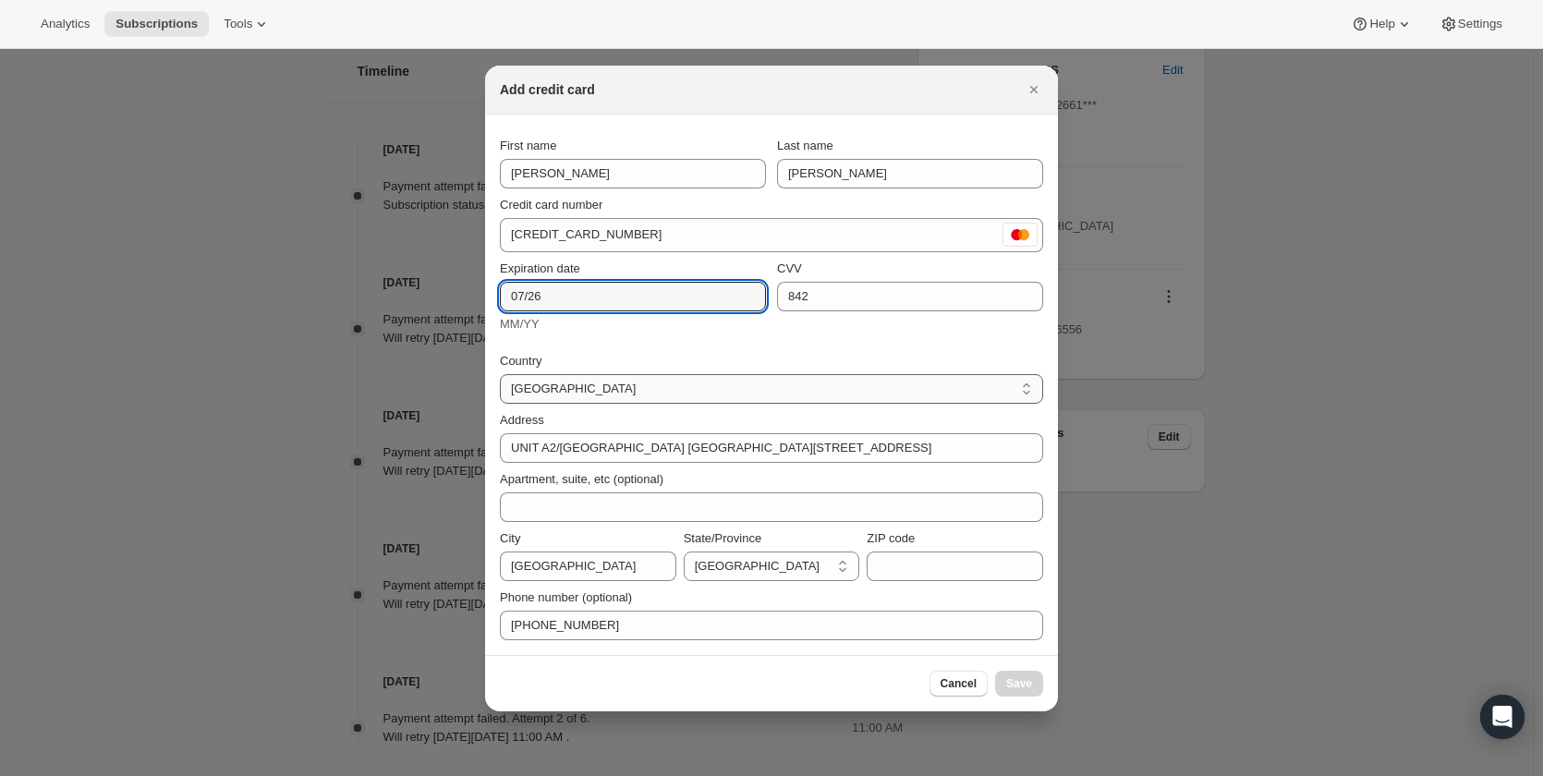
type input "07/26"
click at [734, 394] on select "[GEOGRAPHIC_DATA] [GEOGRAPHIC_DATA] [GEOGRAPHIC_DATA] [GEOGRAPHIC_DATA] [GEOGRA…" at bounding box center [771, 389] width 543 height 30
click at [739, 397] on select "[GEOGRAPHIC_DATA] [GEOGRAPHIC_DATA] [GEOGRAPHIC_DATA] [GEOGRAPHIC_DATA] [GEOGRA…" at bounding box center [771, 389] width 543 height 30
click at [1017, 678] on div "Cancel Save" at bounding box center [986, 684] width 114 height 26
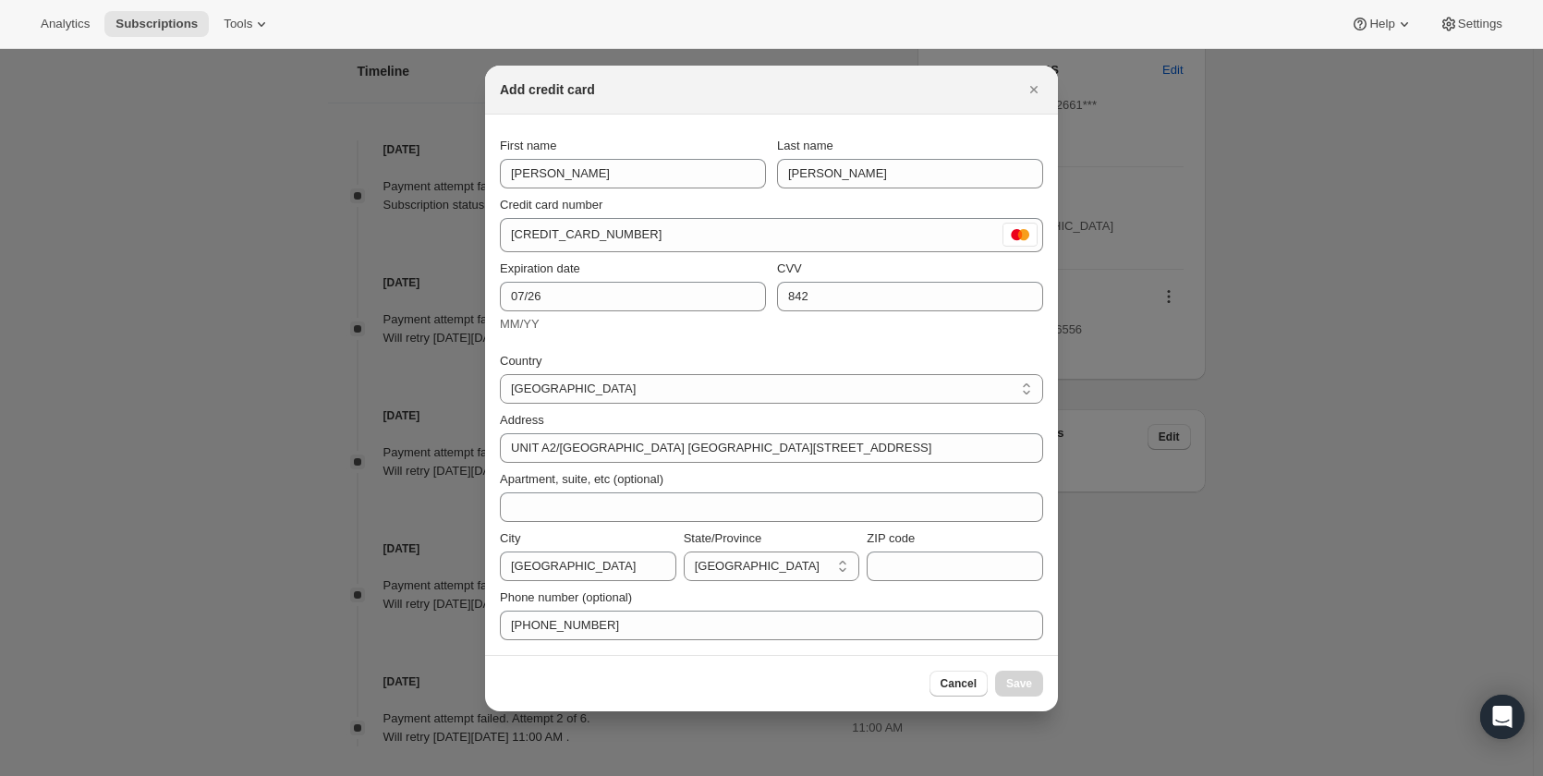
click at [1017, 678] on div "Cancel Save" at bounding box center [986, 684] width 114 height 26
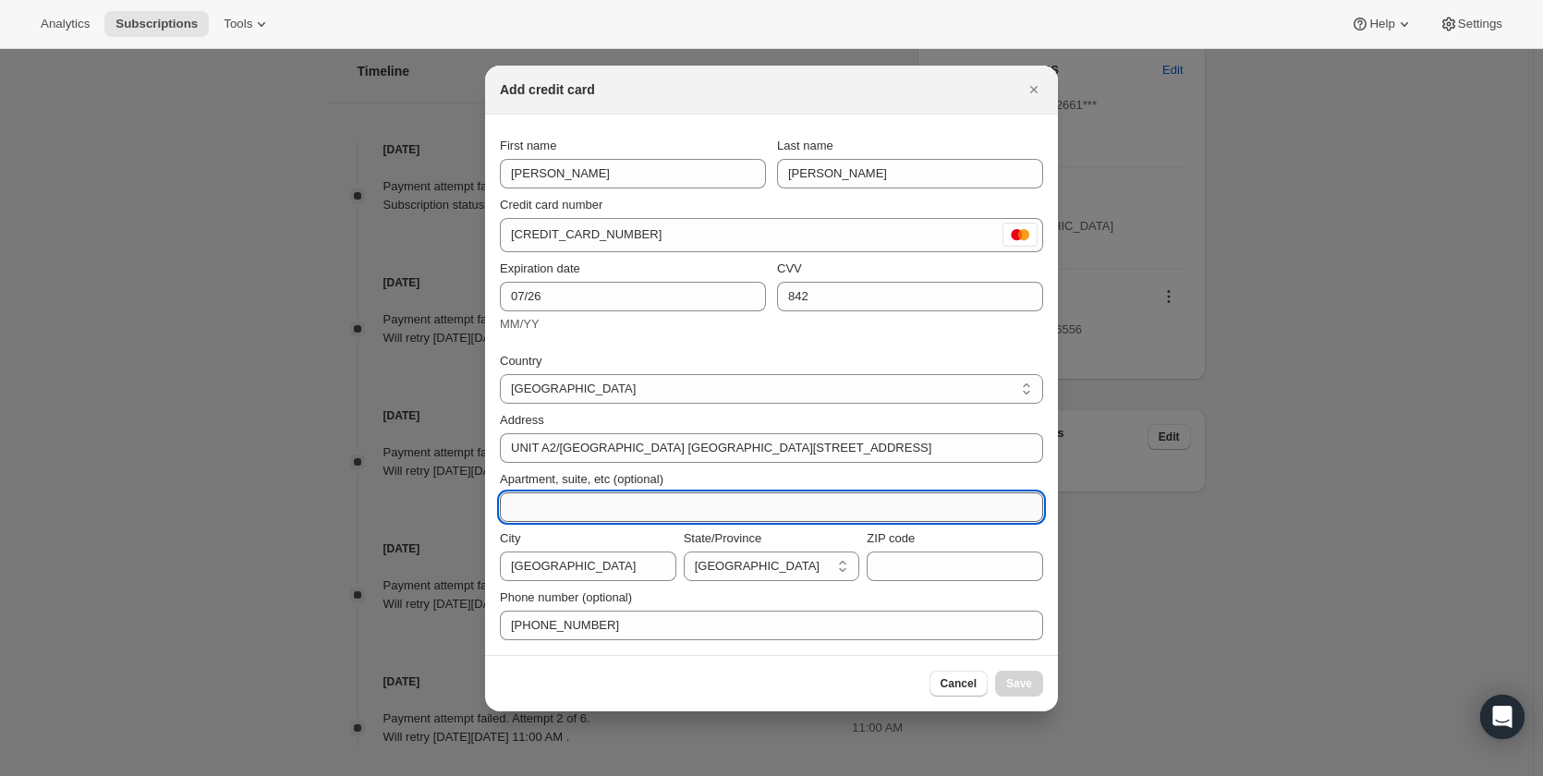
click at [557, 509] on input "Apartment, suite, etc (optional)" at bounding box center [771, 507] width 543 height 30
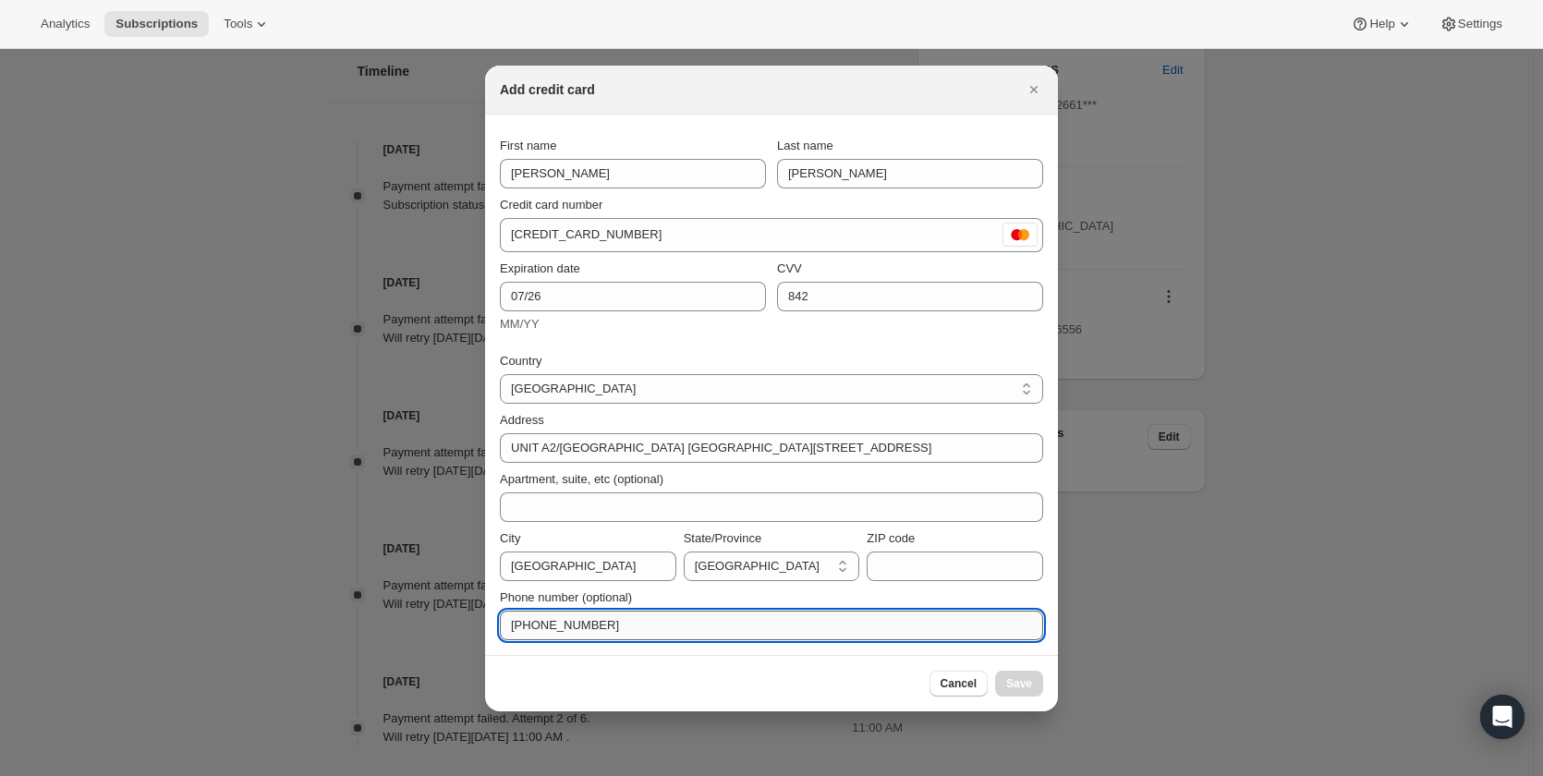
click at [547, 625] on input "[PHONE_NUMBER]" at bounding box center [771, 626] width 543 height 30
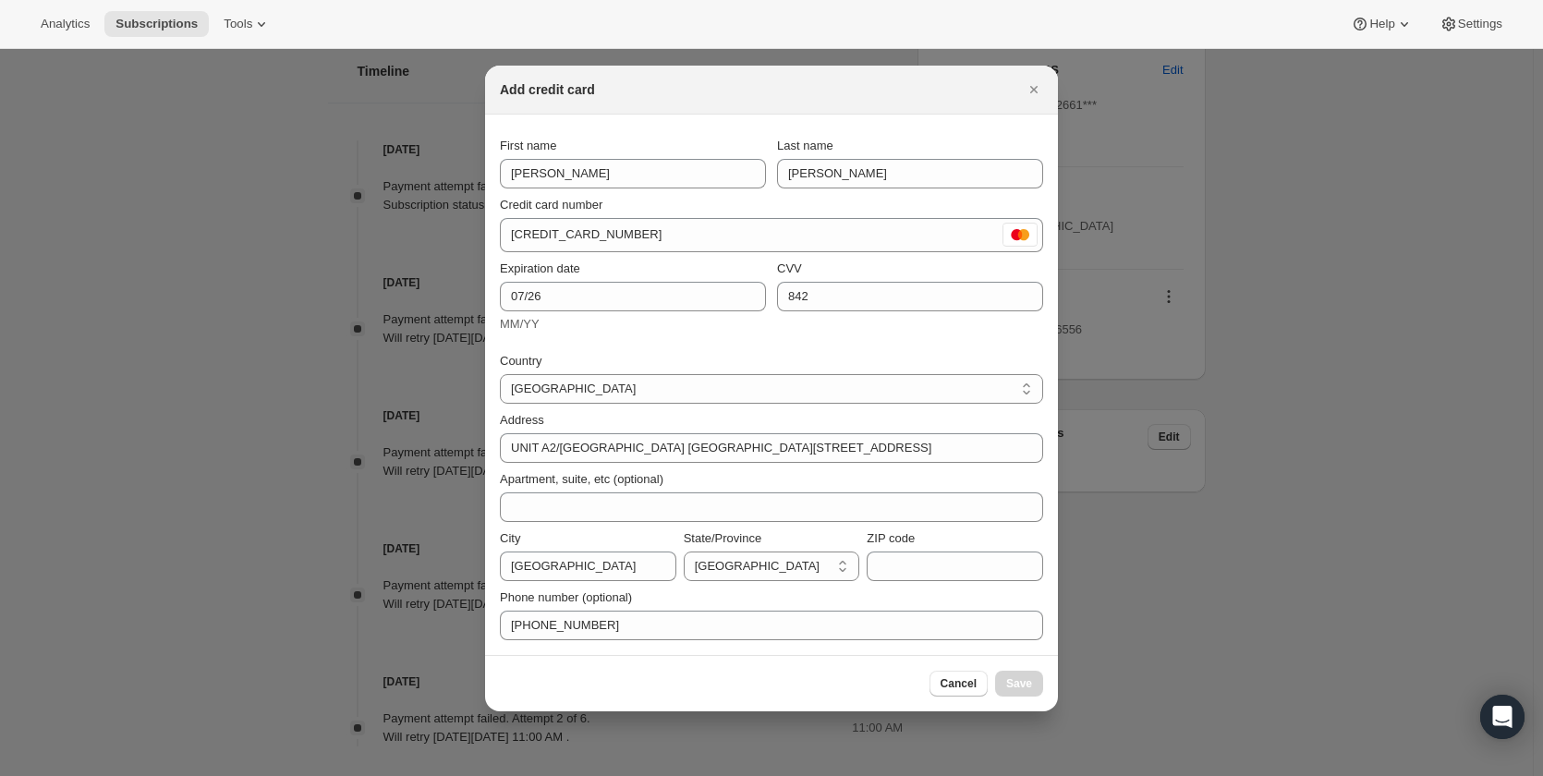
click at [1026, 685] on div "Cancel Save" at bounding box center [986, 684] width 114 height 26
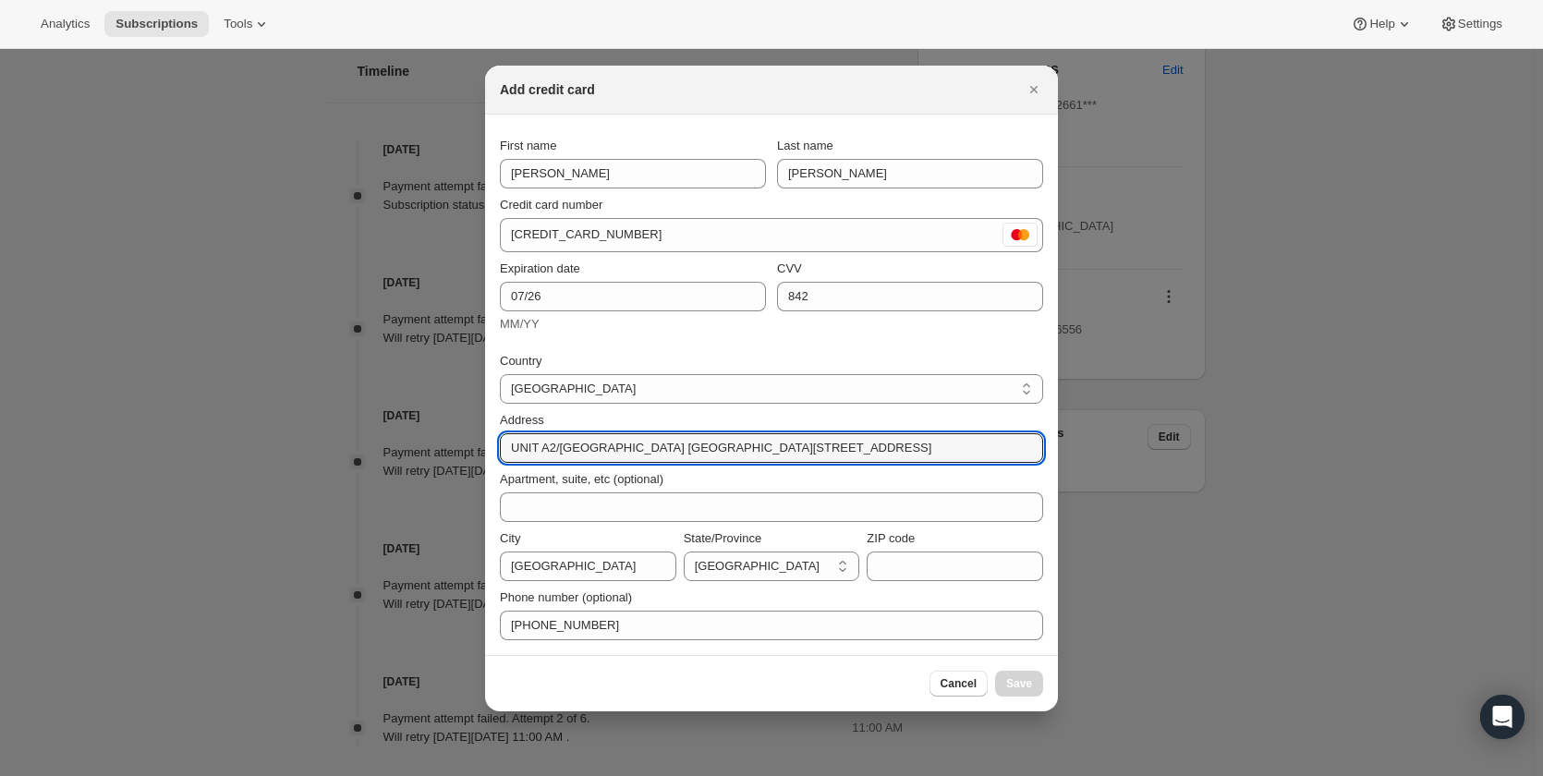
scroll to position [0, 57]
drag, startPoint x: 514, startPoint y: 448, endPoint x: 1115, endPoint y: 472, distance: 601.9
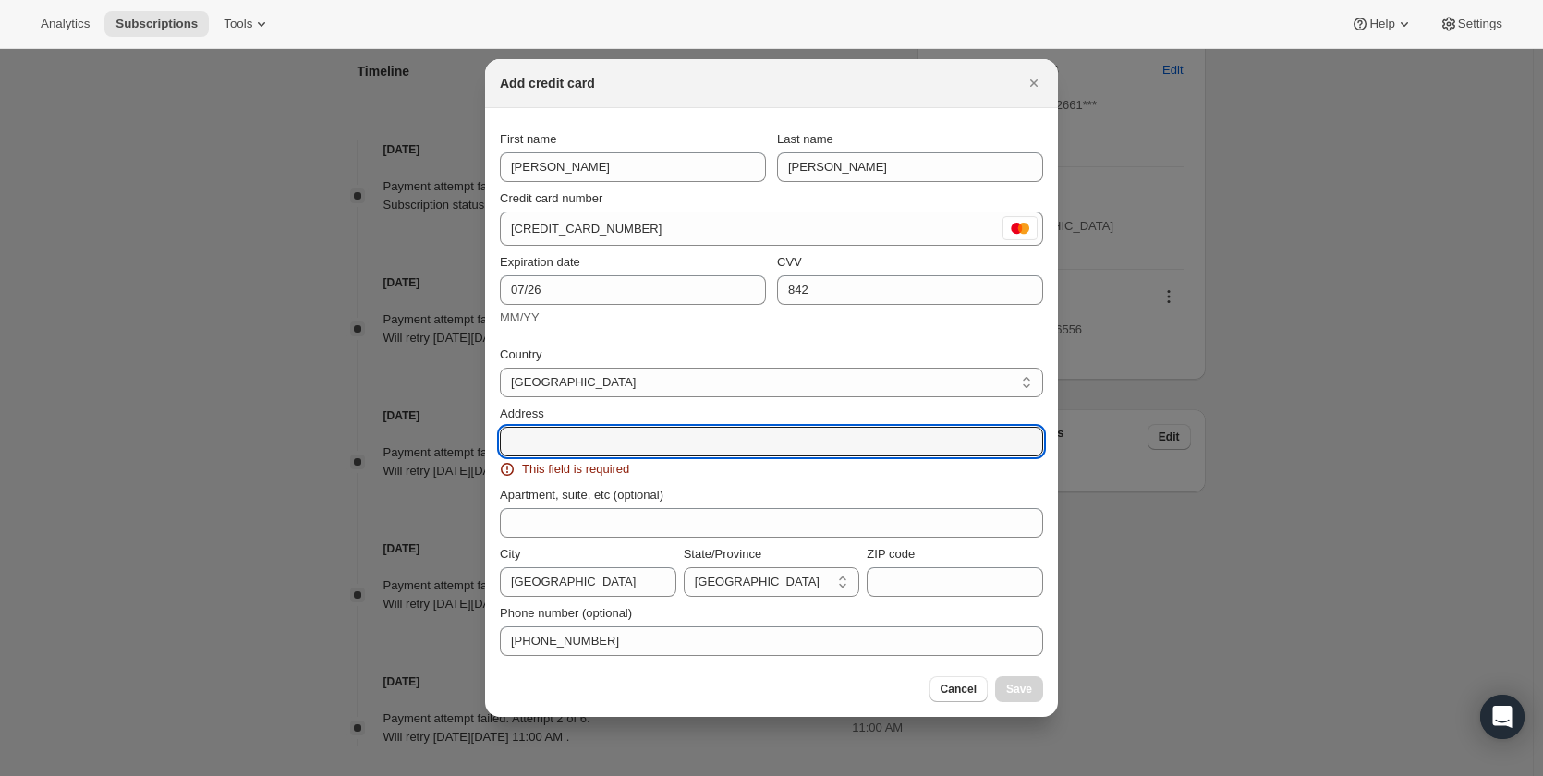
scroll to position [0, 0]
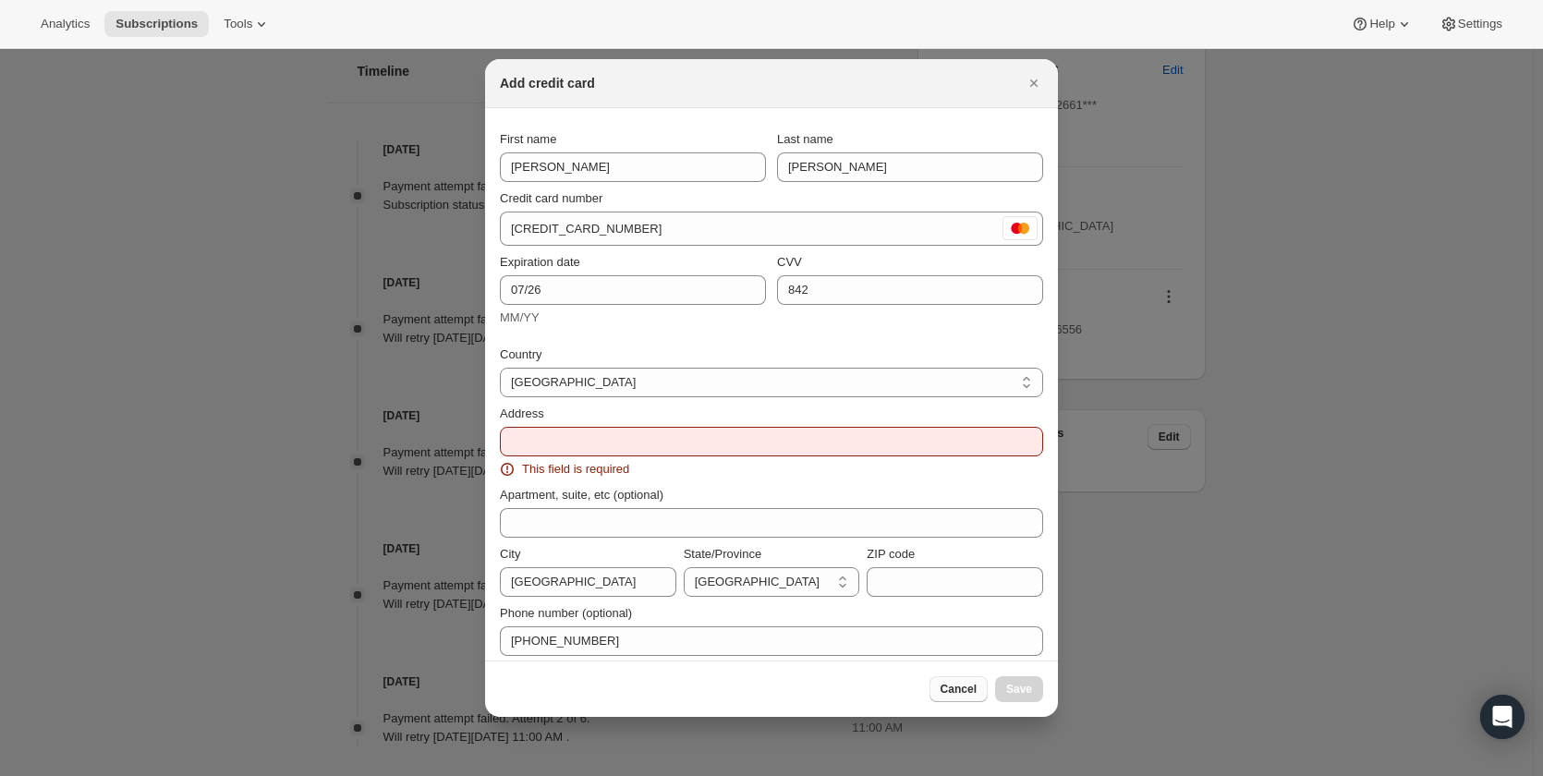
click at [968, 685] on span "Cancel" at bounding box center [958, 689] width 36 height 15
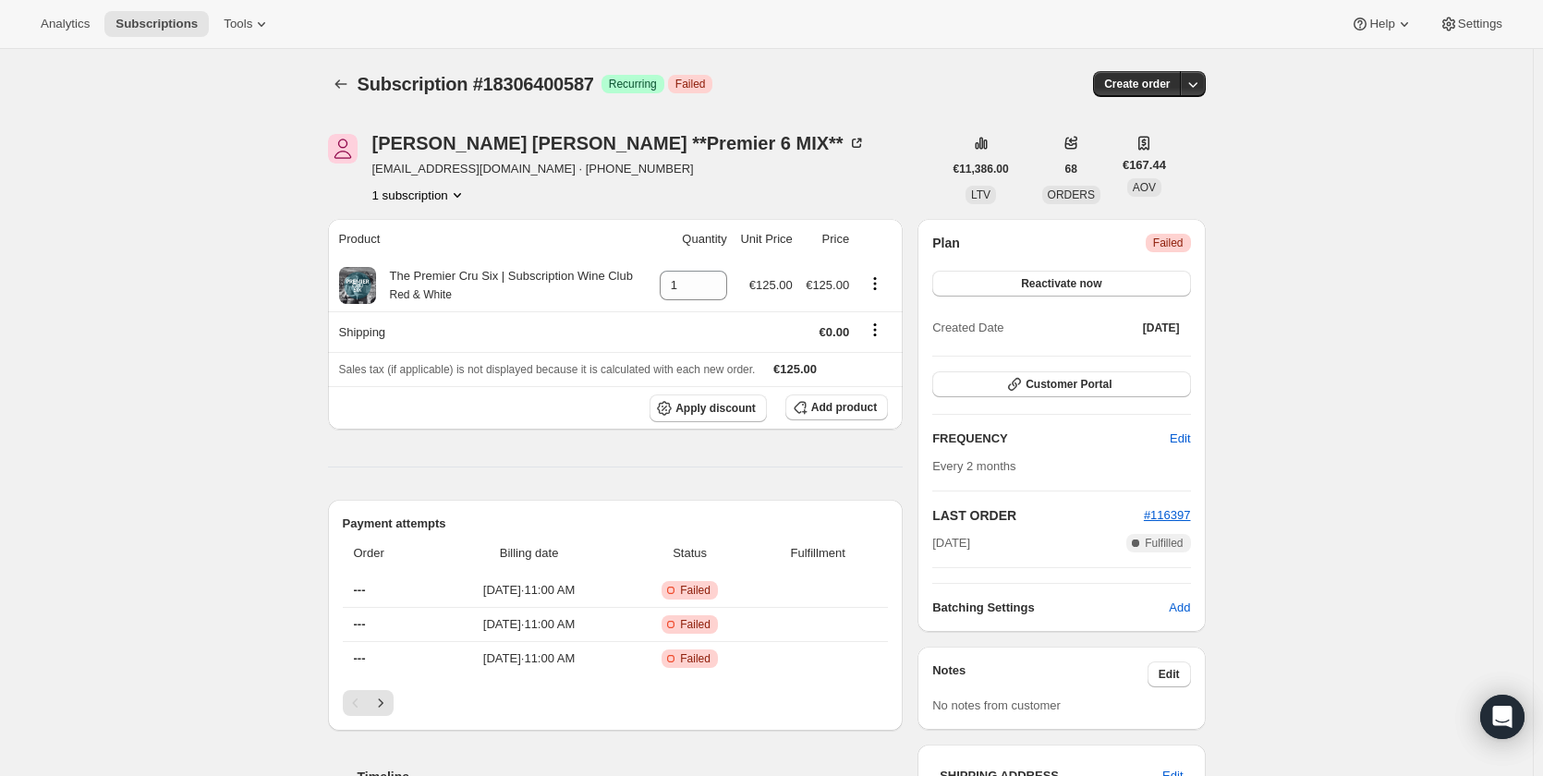
scroll to position [706, 0]
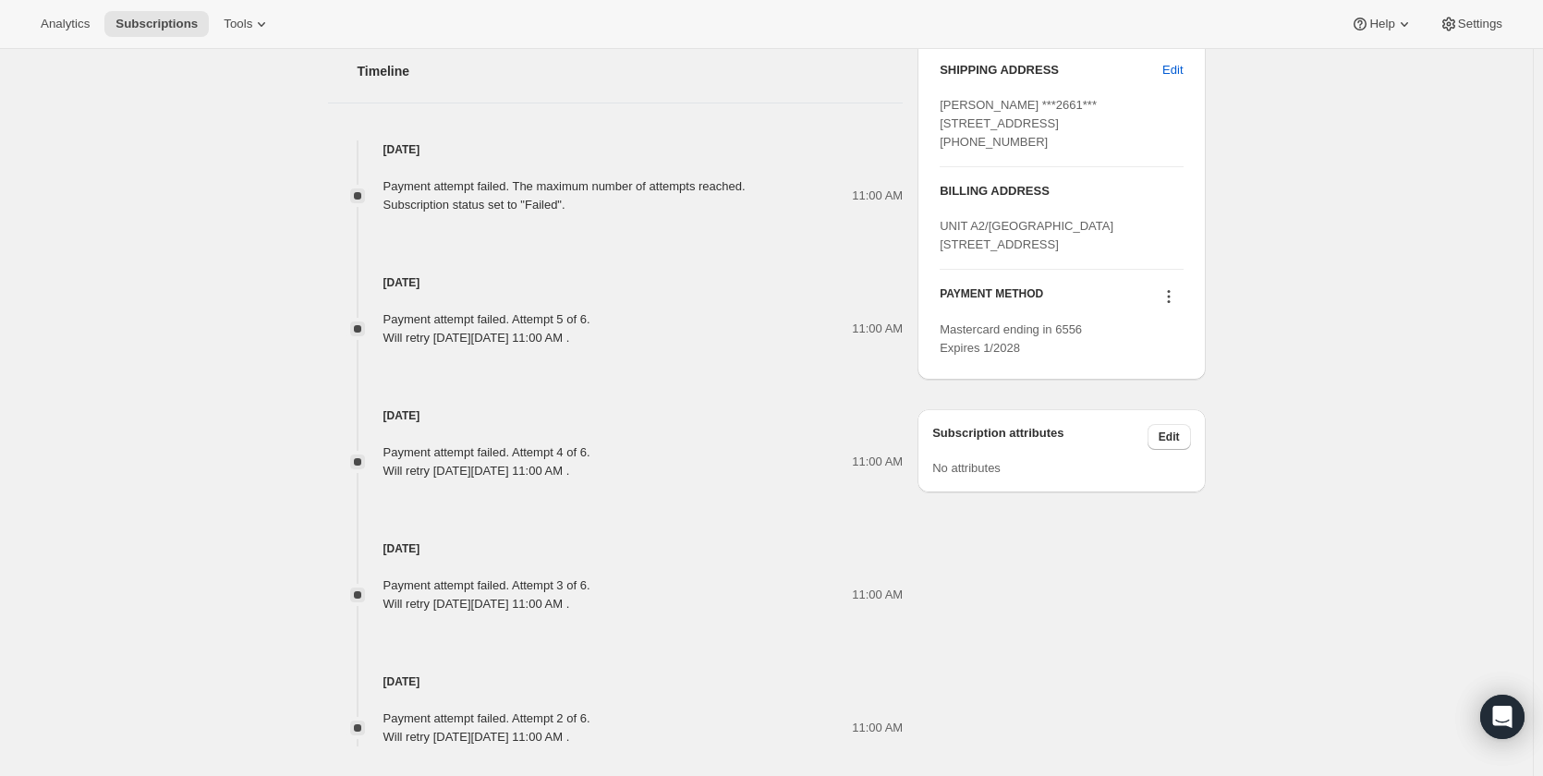
click at [1339, 438] on div "Subscription #18306400587. This page is ready Subscription #18306400587 Success…" at bounding box center [766, 101] width 1533 height 1516
click at [1173, 306] on icon at bounding box center [1168, 296] width 18 height 18
click at [1165, 511] on span "Add credit card" at bounding box center [1148, 505] width 80 height 14
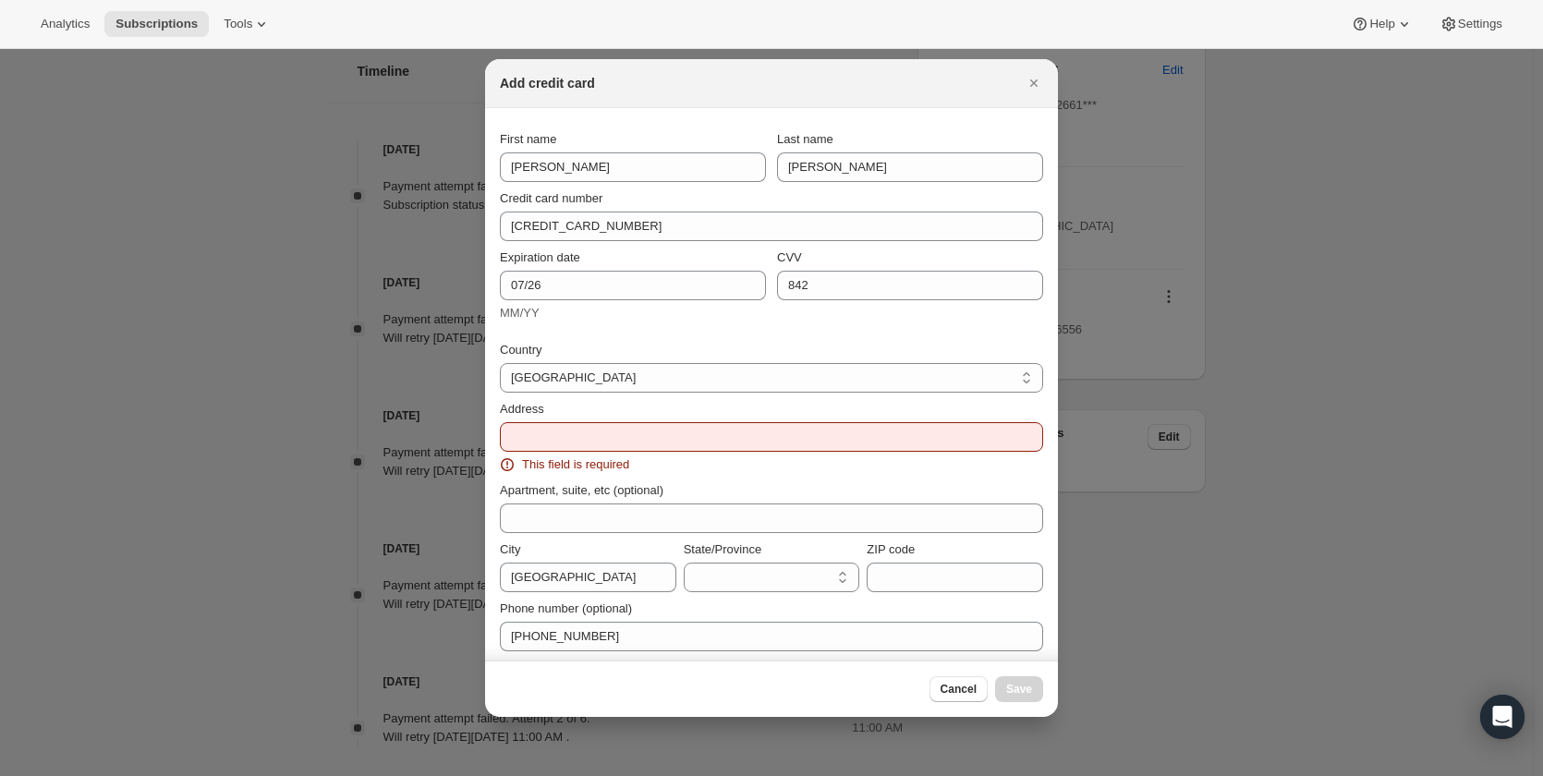
scroll to position [0, 0]
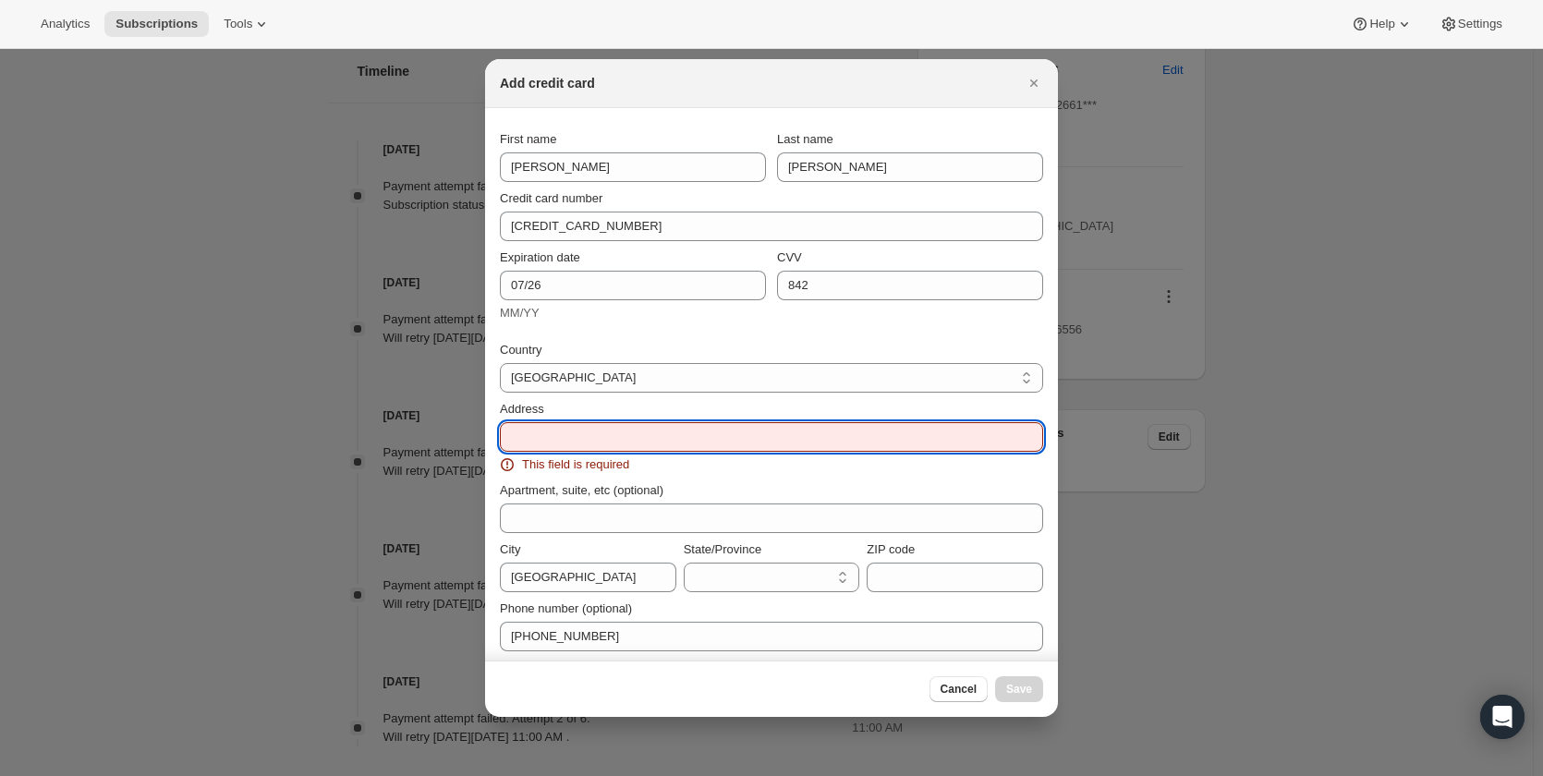
click at [642, 443] on input "Address" at bounding box center [771, 437] width 543 height 30
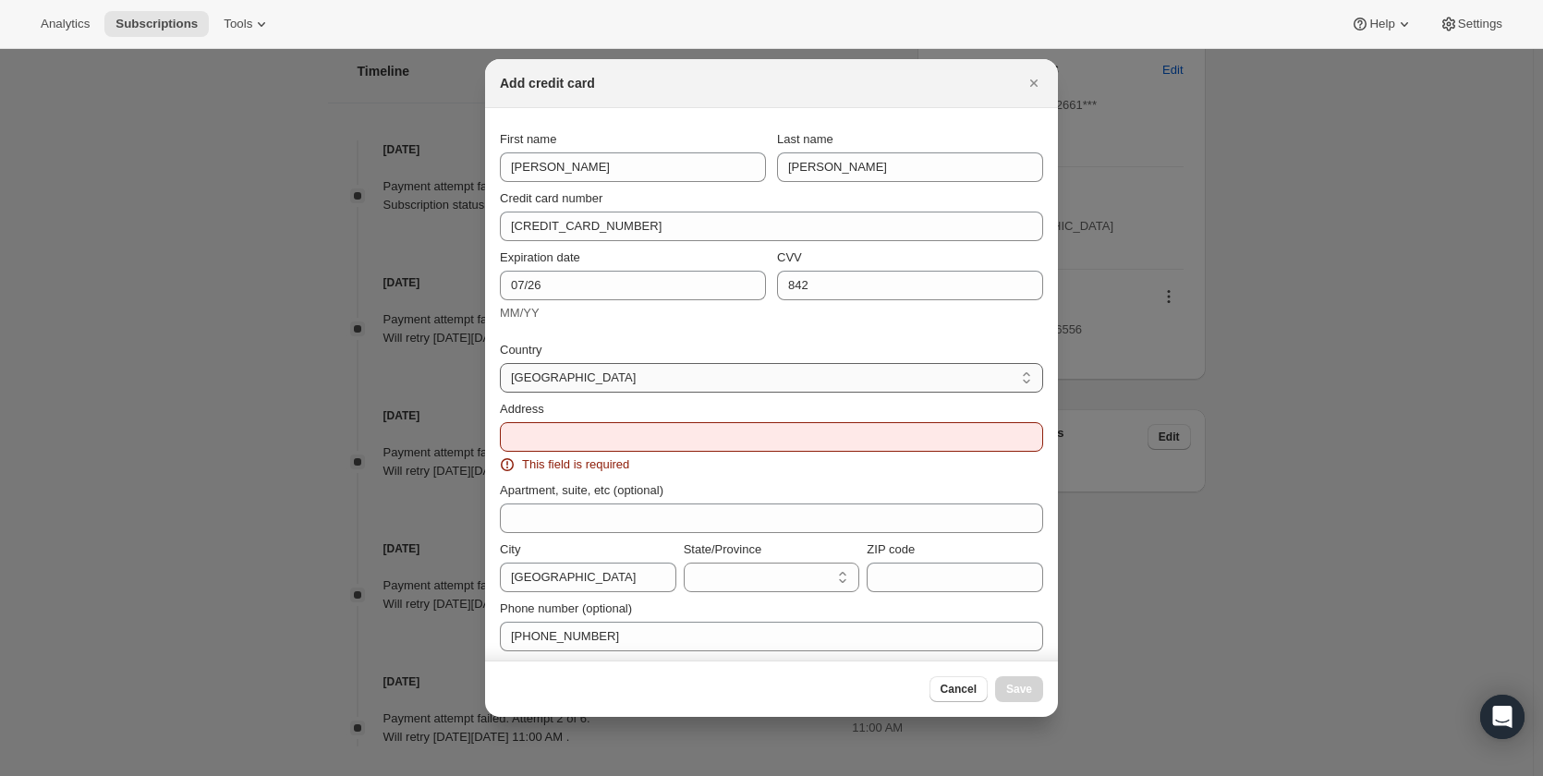
click at [716, 374] on select "[GEOGRAPHIC_DATA] [GEOGRAPHIC_DATA] [GEOGRAPHIC_DATA] [GEOGRAPHIC_DATA] [GEOGRA…" at bounding box center [771, 378] width 543 height 30
select select "IE"
click at [500, 363] on select "[GEOGRAPHIC_DATA] [GEOGRAPHIC_DATA] [GEOGRAPHIC_DATA] [GEOGRAPHIC_DATA] [GEOGRA…" at bounding box center [771, 378] width 543 height 30
select select "CW"
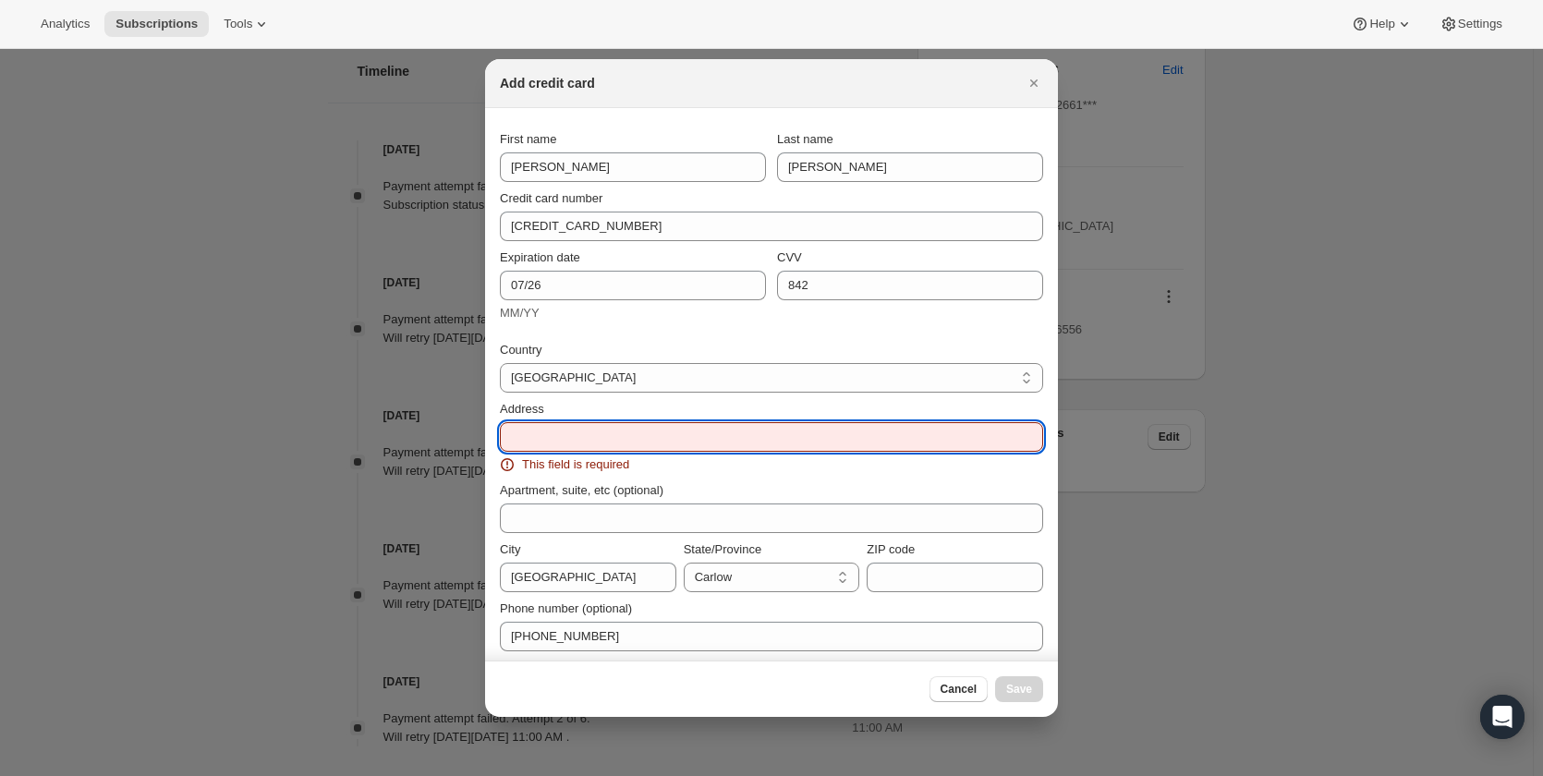
click at [787, 440] on input "Address" at bounding box center [771, 437] width 543 height 30
paste input "UNIT A2/[GEOGRAPHIC_DATA] [GEOGRAPHIC_DATA][STREET_ADDRESS]"
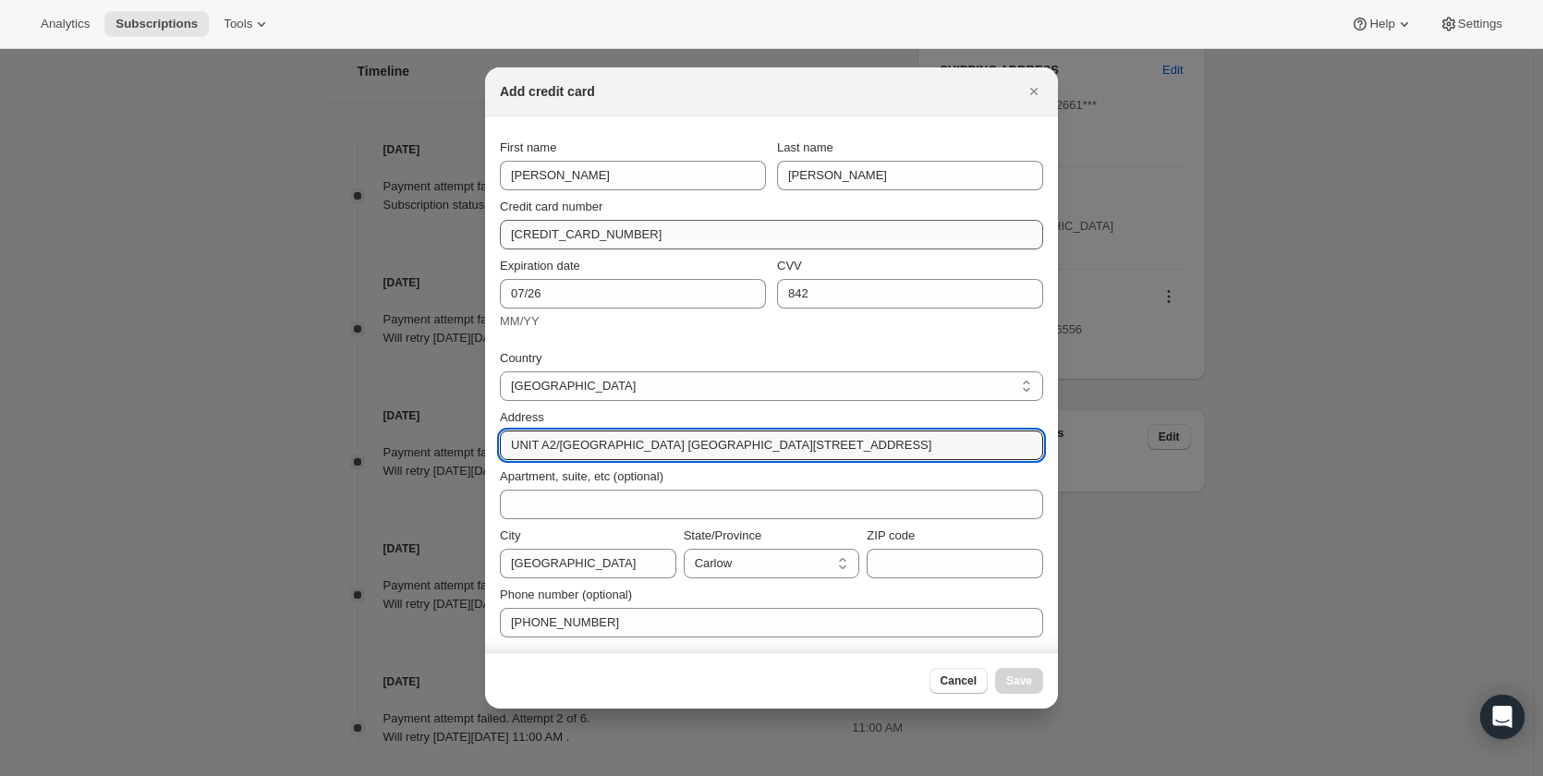
scroll to position [0, 57]
type input "UNIT A2/[GEOGRAPHIC_DATA] [GEOGRAPHIC_DATA][STREET_ADDRESS]"
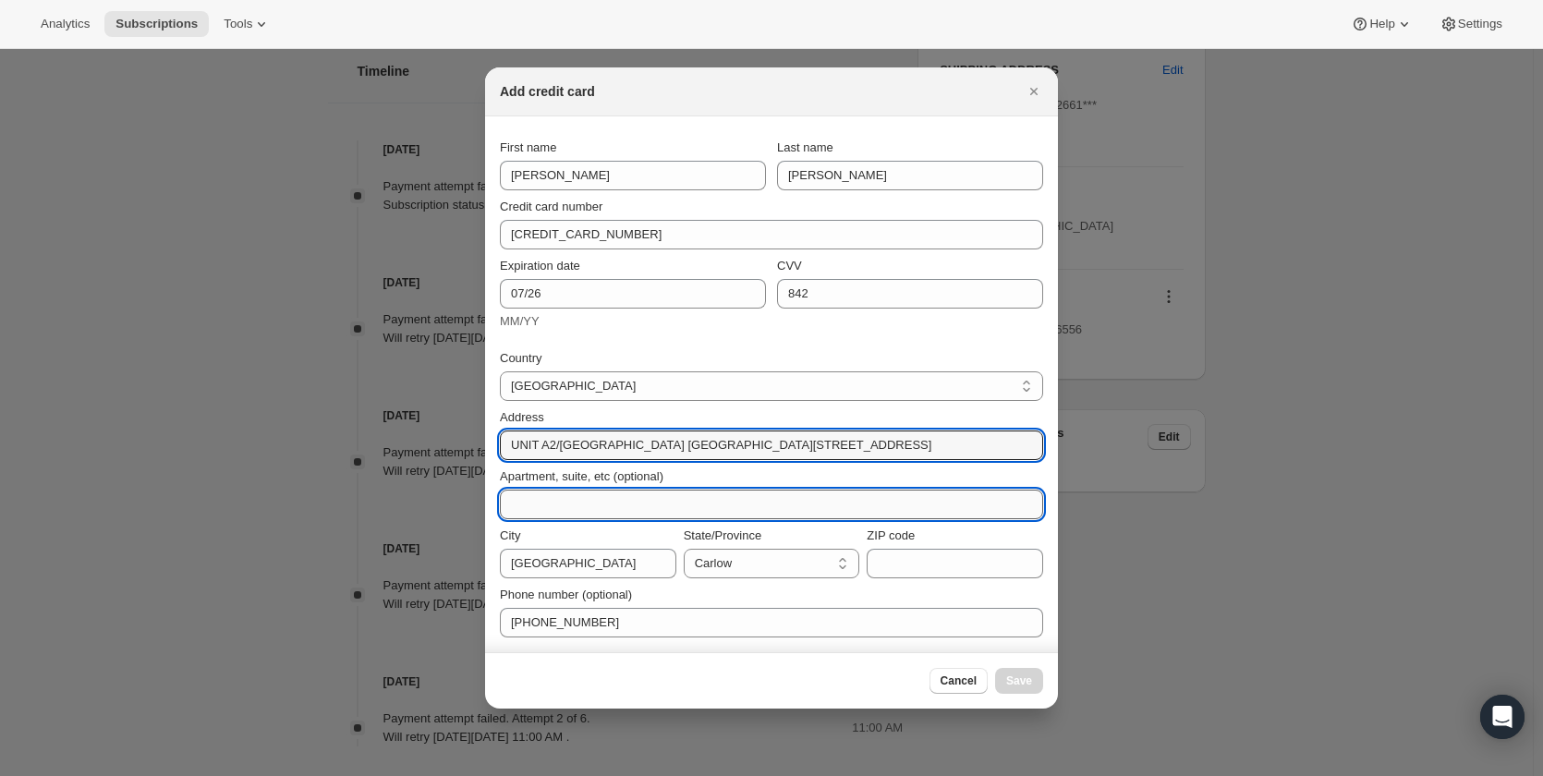
scroll to position [0, 0]
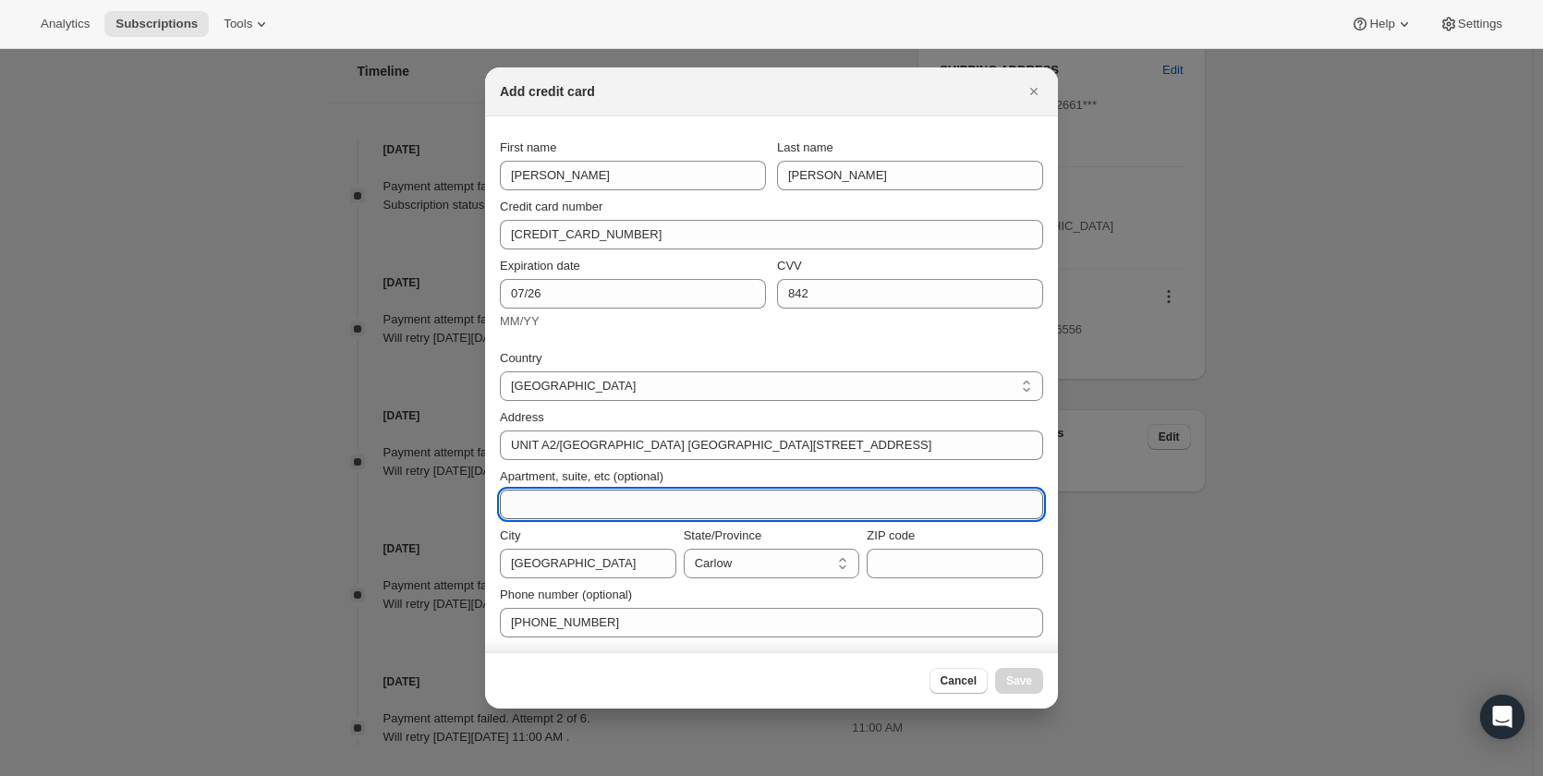
click at [588, 508] on input "Apartment, suite, etc (optional)" at bounding box center [771, 505] width 543 height 30
click at [919, 566] on input "ZIP code" at bounding box center [955, 564] width 176 height 30
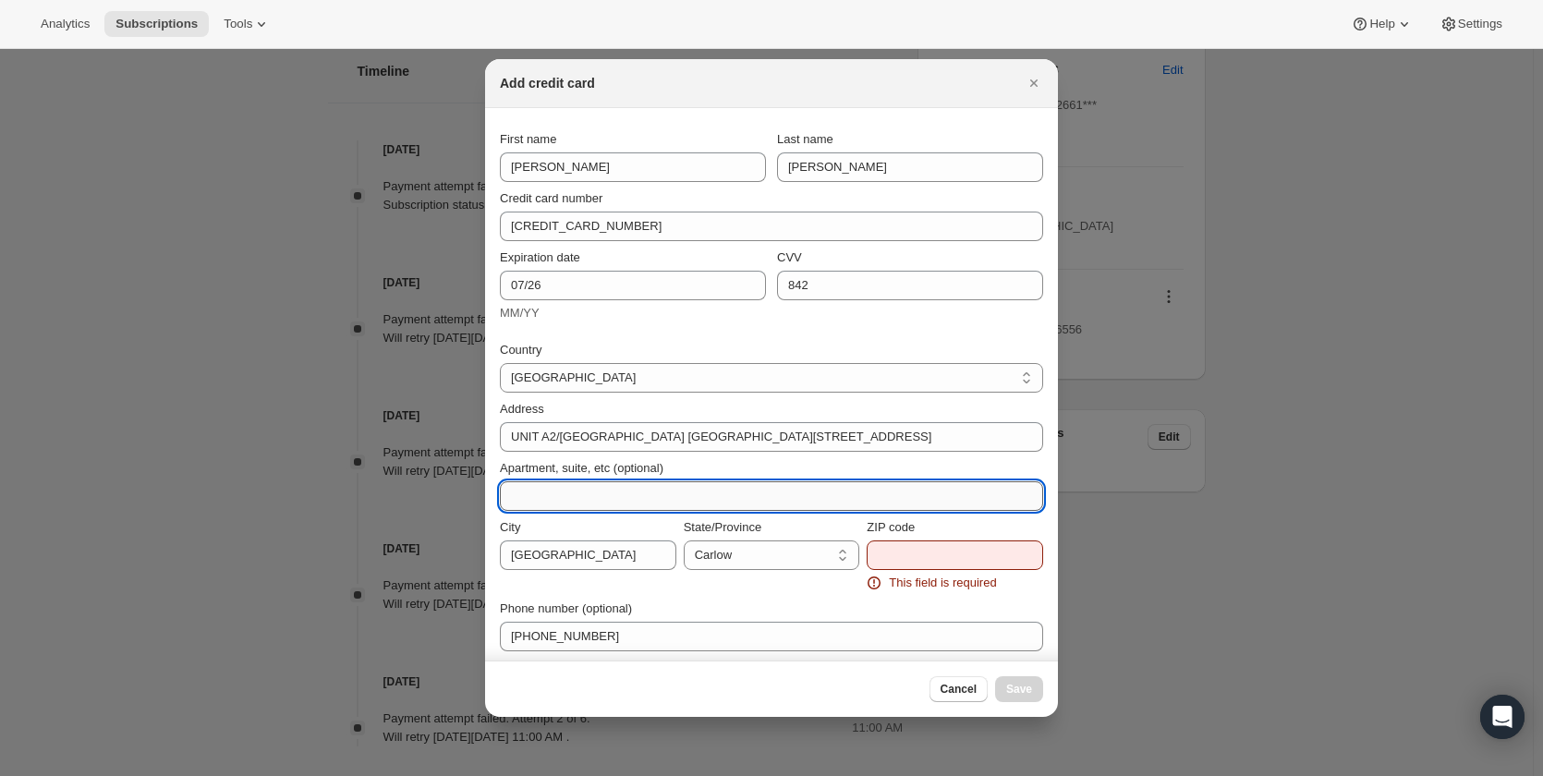
click at [892, 501] on input "Apartment, suite, etc (optional)" at bounding box center [771, 496] width 543 height 30
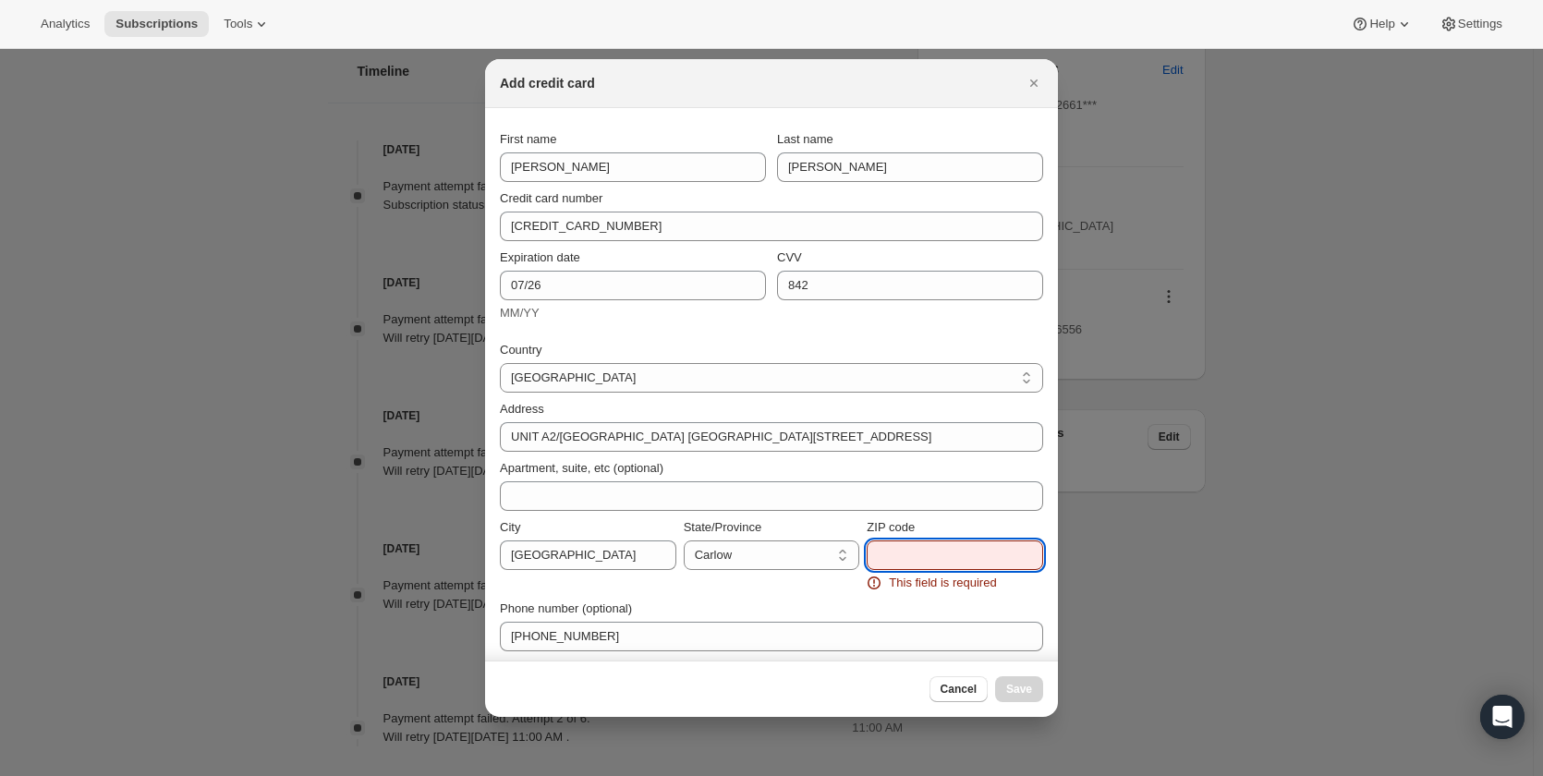
click at [933, 552] on input "ZIP code" at bounding box center [955, 555] width 176 height 30
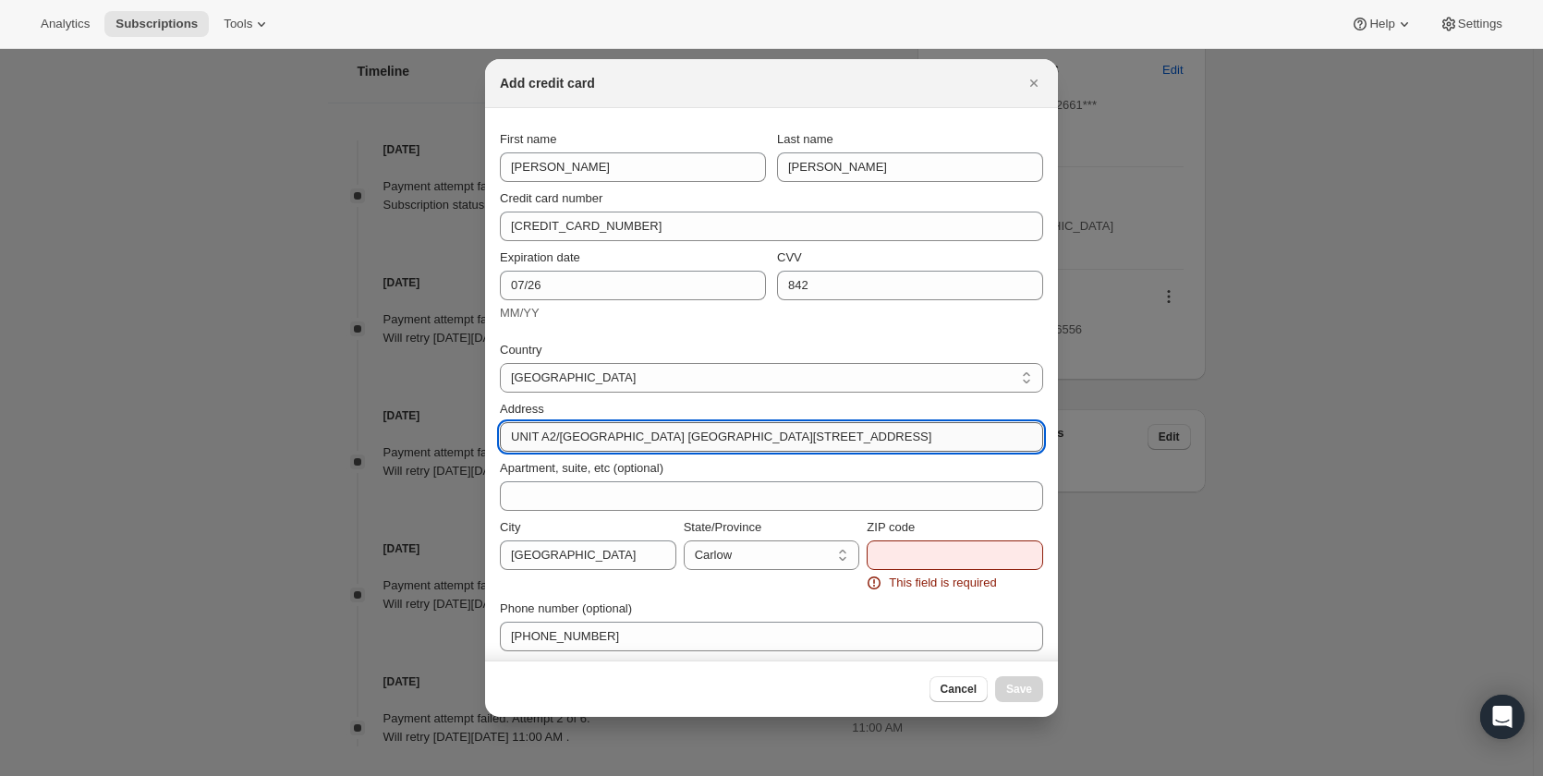
click at [876, 440] on input "UNIT A2/[GEOGRAPHIC_DATA] [GEOGRAPHIC_DATA][STREET_ADDRESS]" at bounding box center [771, 437] width 543 height 30
click at [916, 563] on input "ZIP code" at bounding box center [955, 555] width 176 height 30
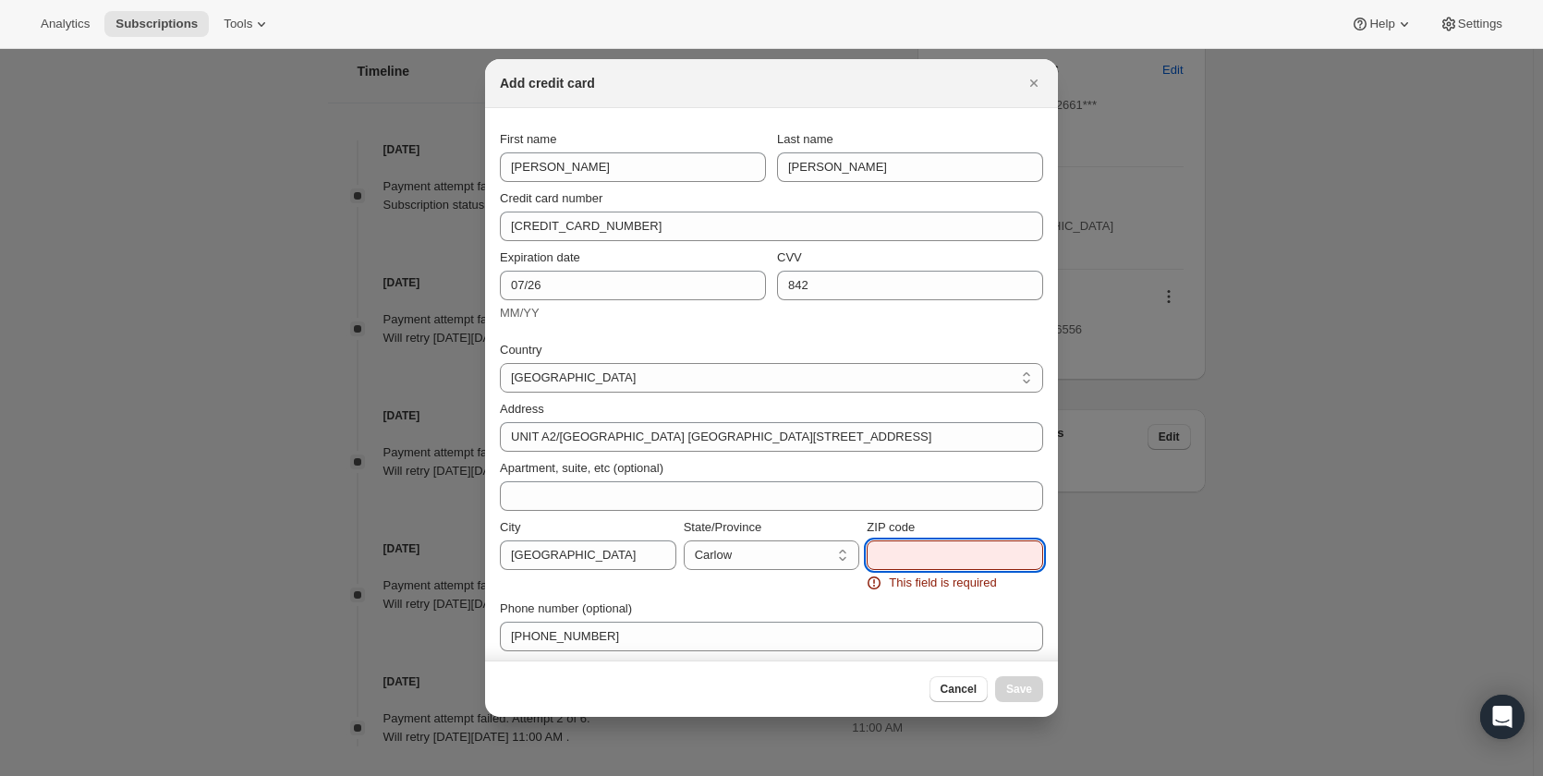
paste input "D09 XE43"
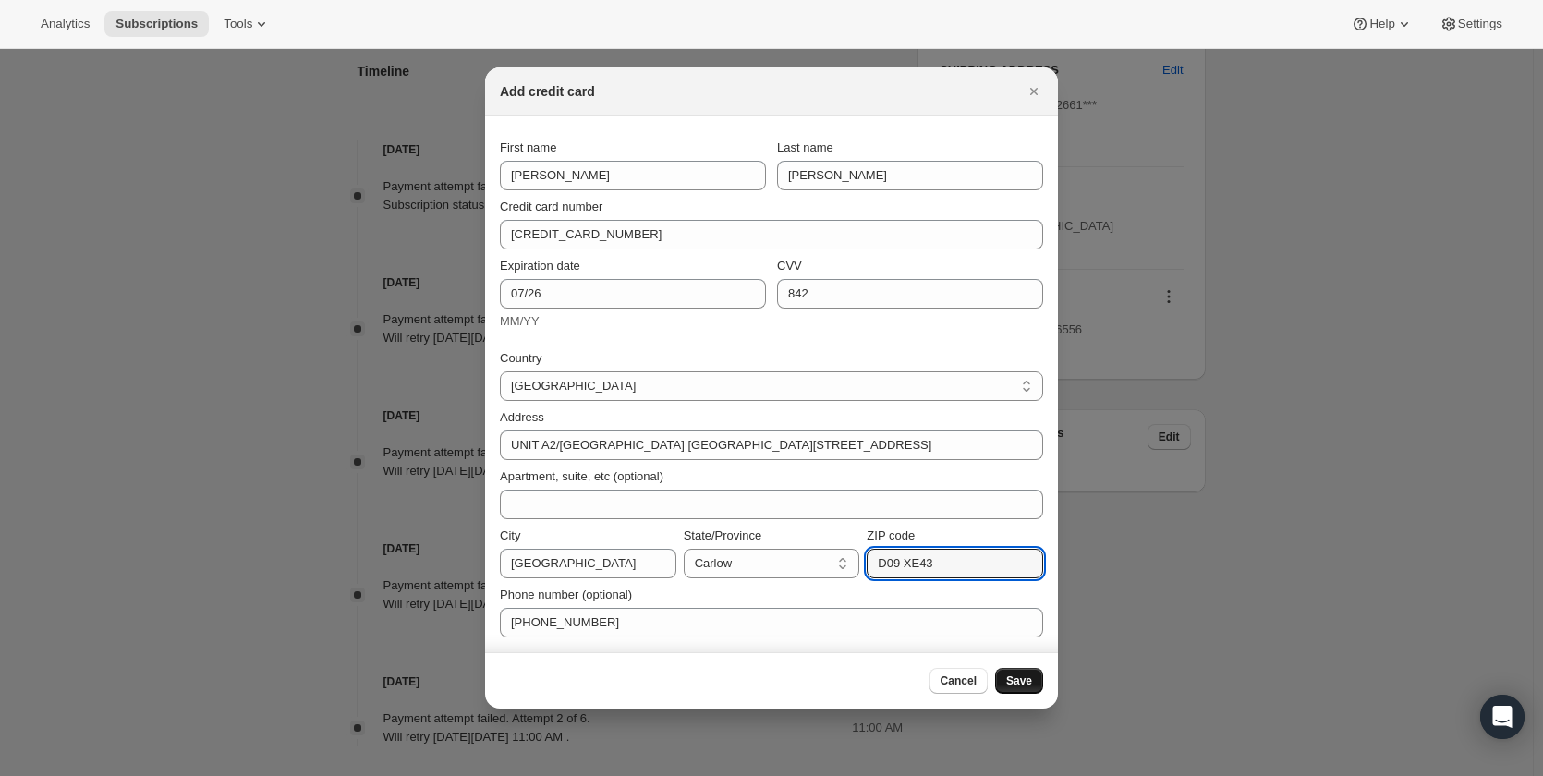
type input "D09 XE43"
click at [1026, 678] on span "Save" at bounding box center [1019, 680] width 26 height 15
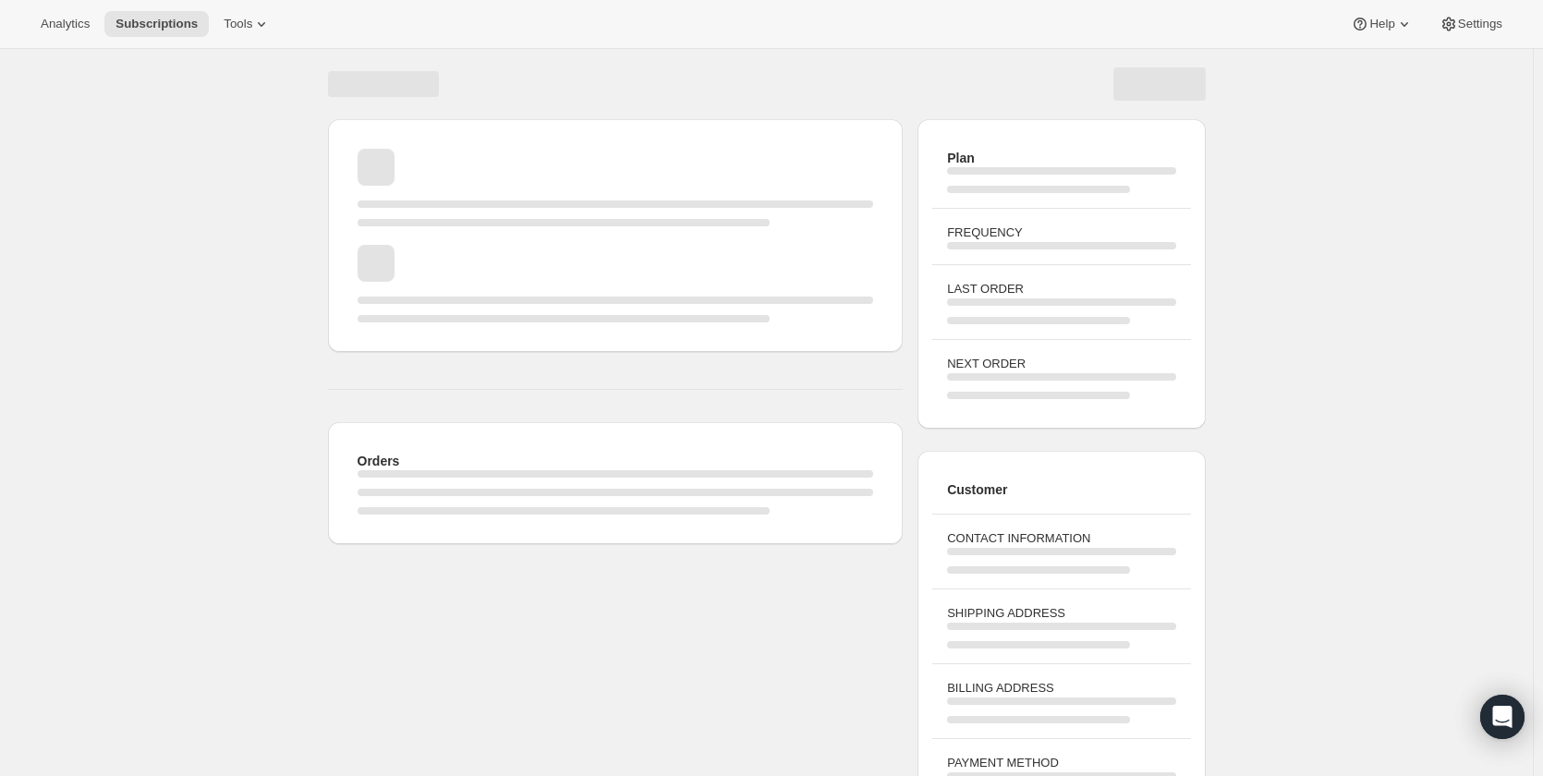
scroll to position [59, 0]
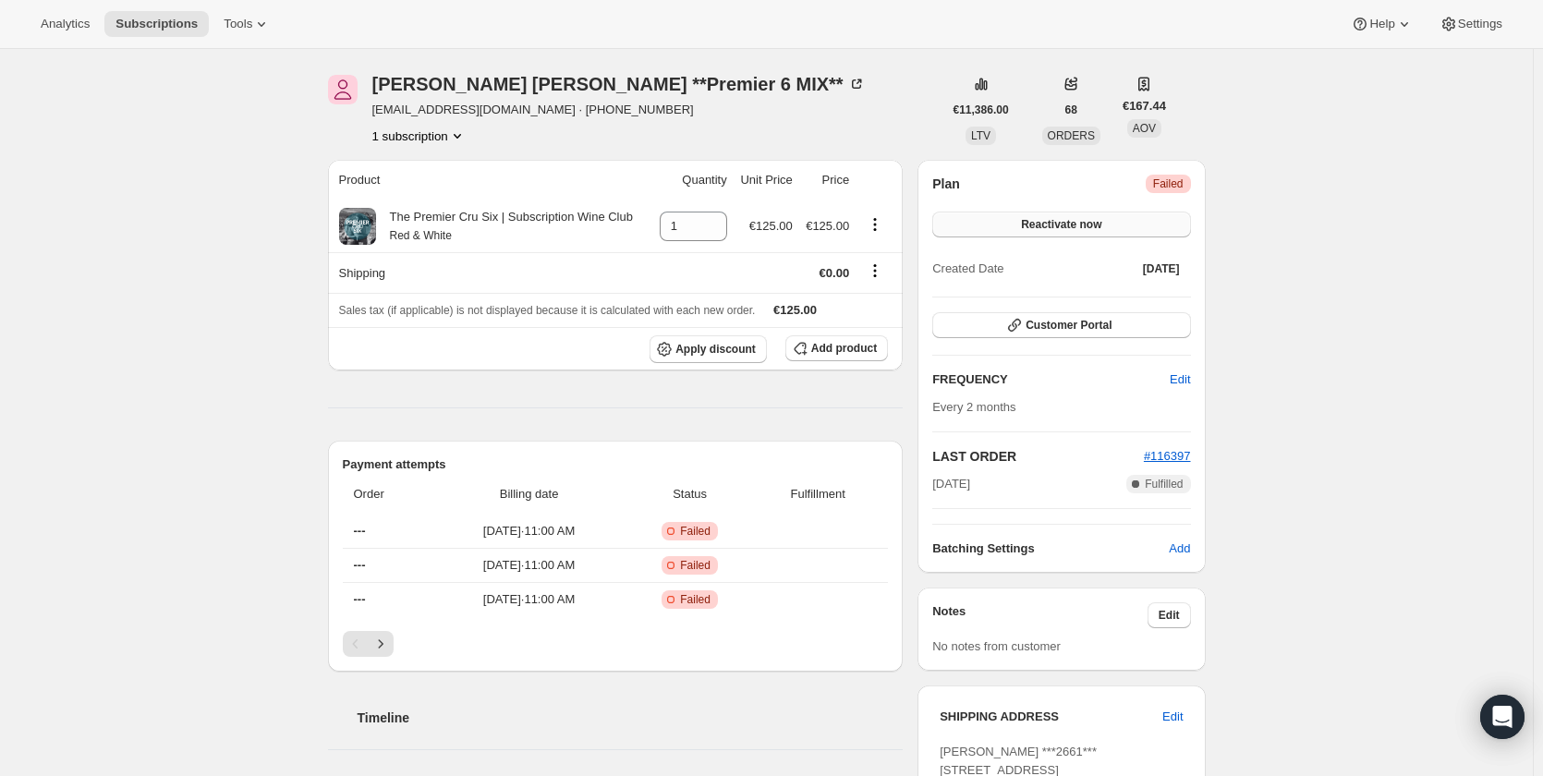
click at [1055, 215] on button "Reactivate now" at bounding box center [1061, 225] width 258 height 26
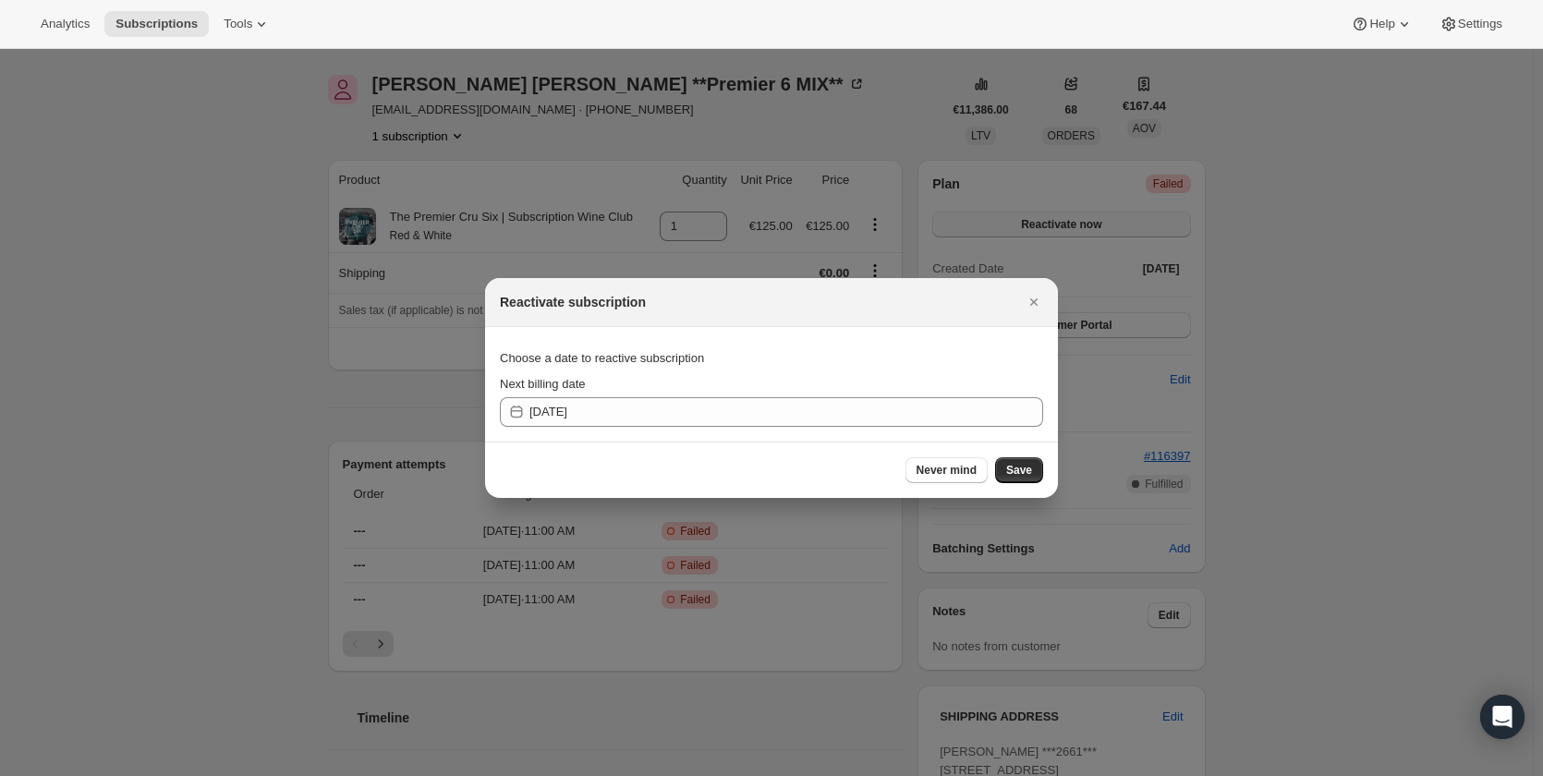
scroll to position [0, 0]
click at [1017, 463] on button "Save" at bounding box center [1019, 470] width 48 height 26
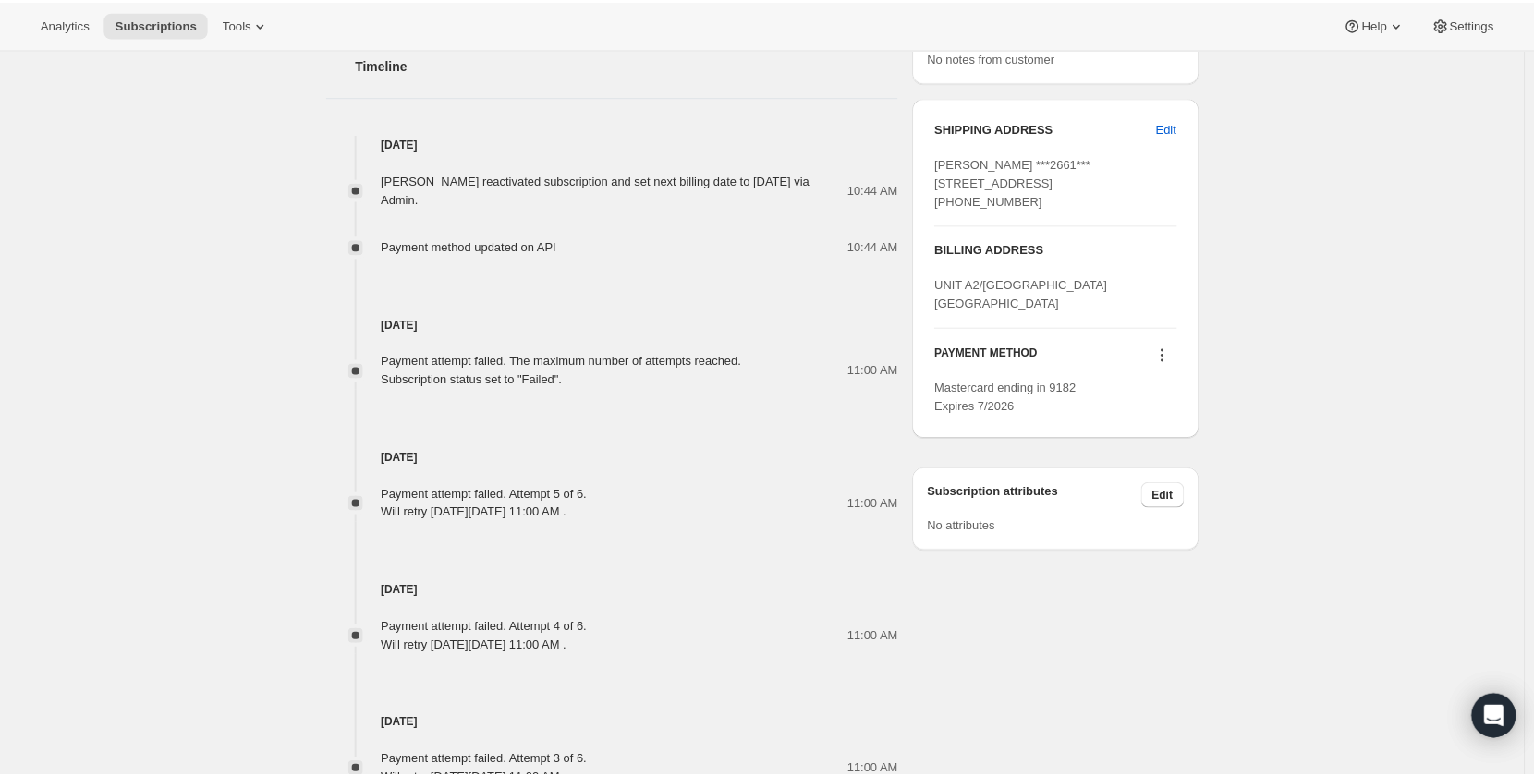
scroll to position [798, 0]
